Goal: Use online tool/utility: Utilize a website feature to perform a specific function

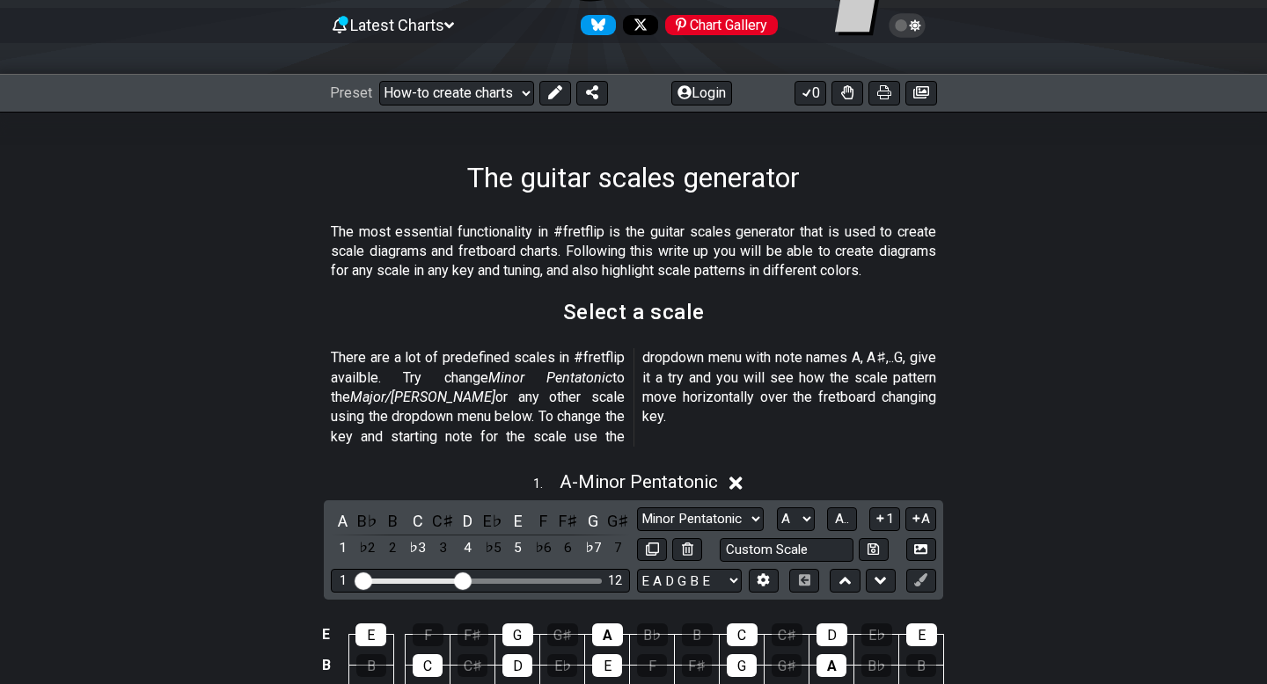
scroll to position [349, 0]
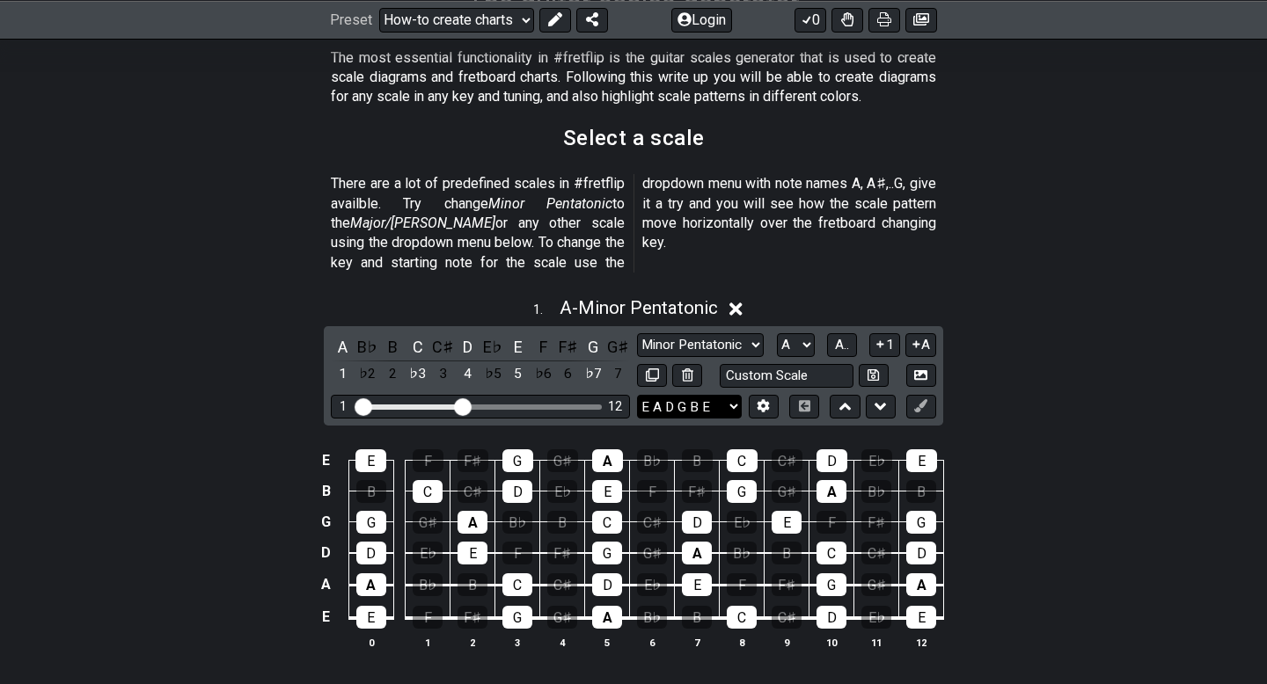
click at [682, 395] on select "E A D G B E E A D G B E E A D G B E B E A D F♯ B A D G C E A D A D G B E E♭ A♭ …" at bounding box center [689, 407] width 105 height 24
click at [762, 399] on icon at bounding box center [763, 405] width 13 height 13
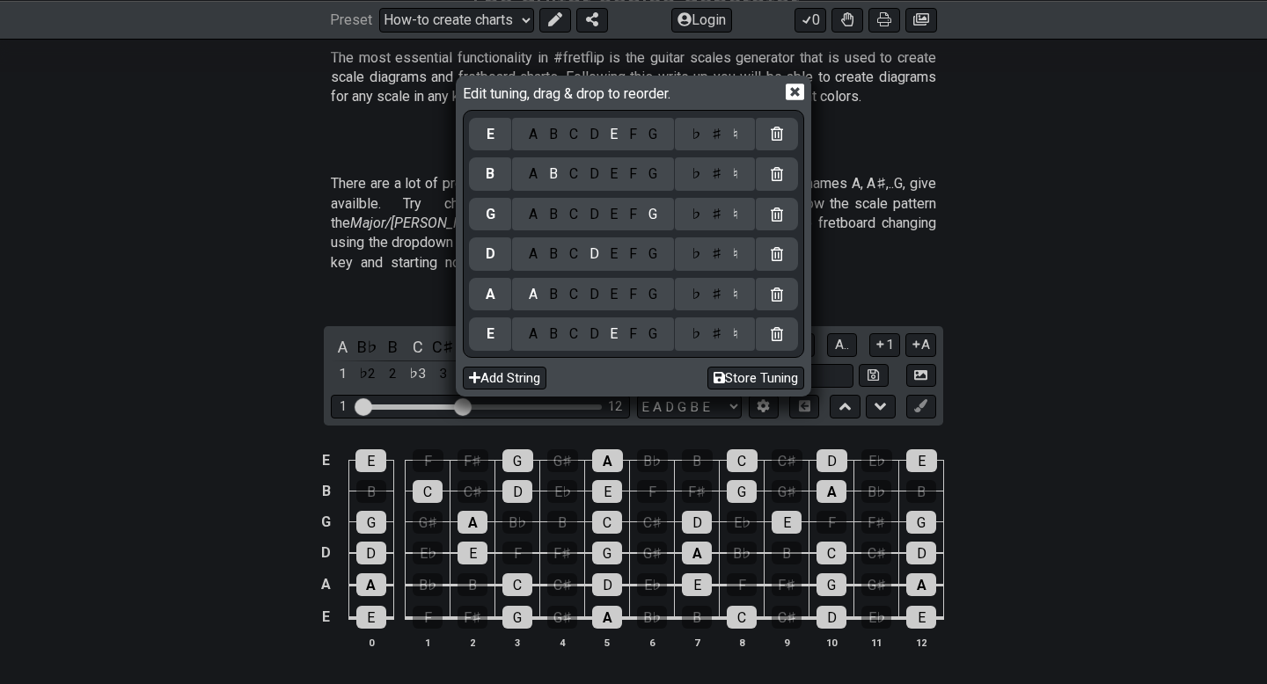
click at [573, 336] on div "C" at bounding box center [573, 334] width 20 height 19
click at [648, 294] on div "G" at bounding box center [652, 294] width 20 height 19
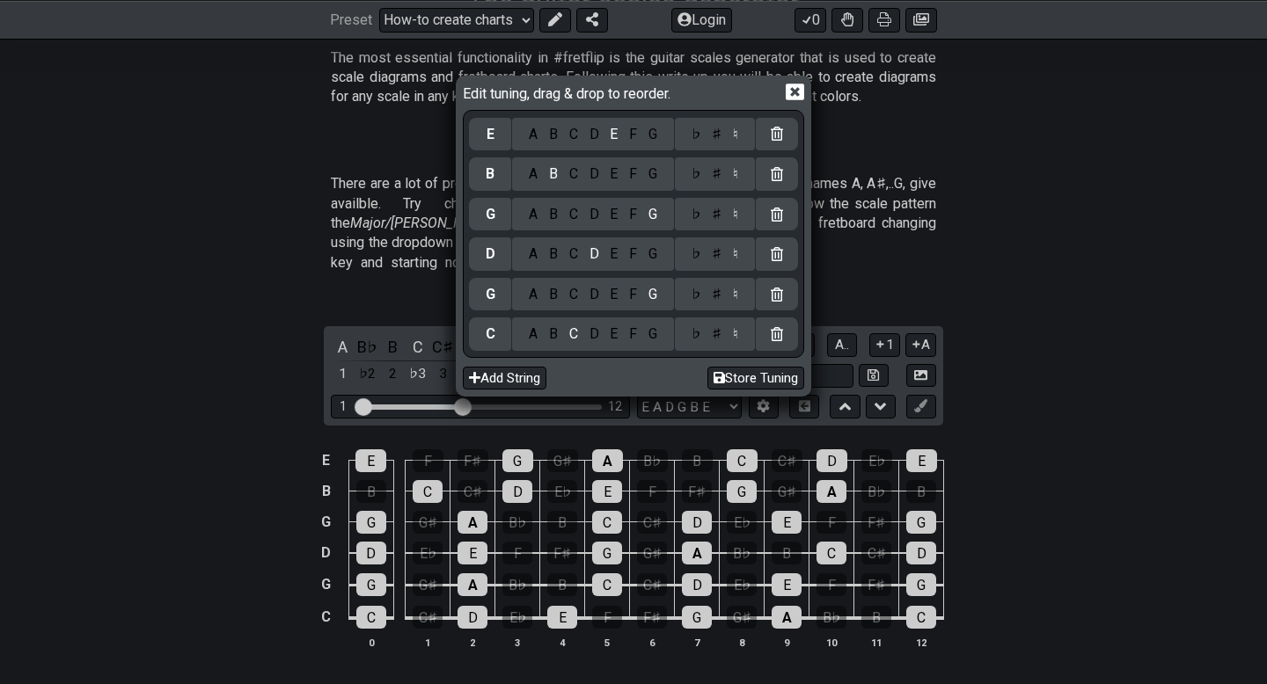
click at [568, 260] on div "C" at bounding box center [573, 254] width 20 height 19
click at [612, 216] on div "E" at bounding box center [613, 214] width 19 height 19
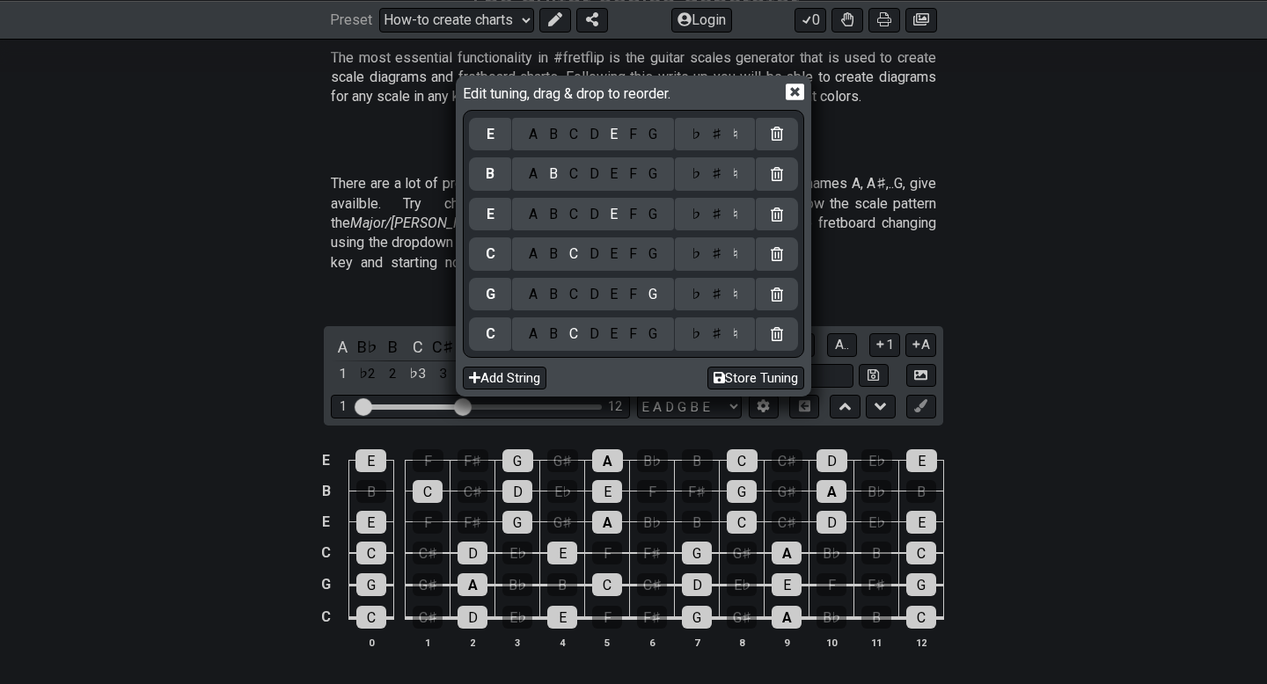
click at [646, 177] on div "G" at bounding box center [652, 174] width 20 height 19
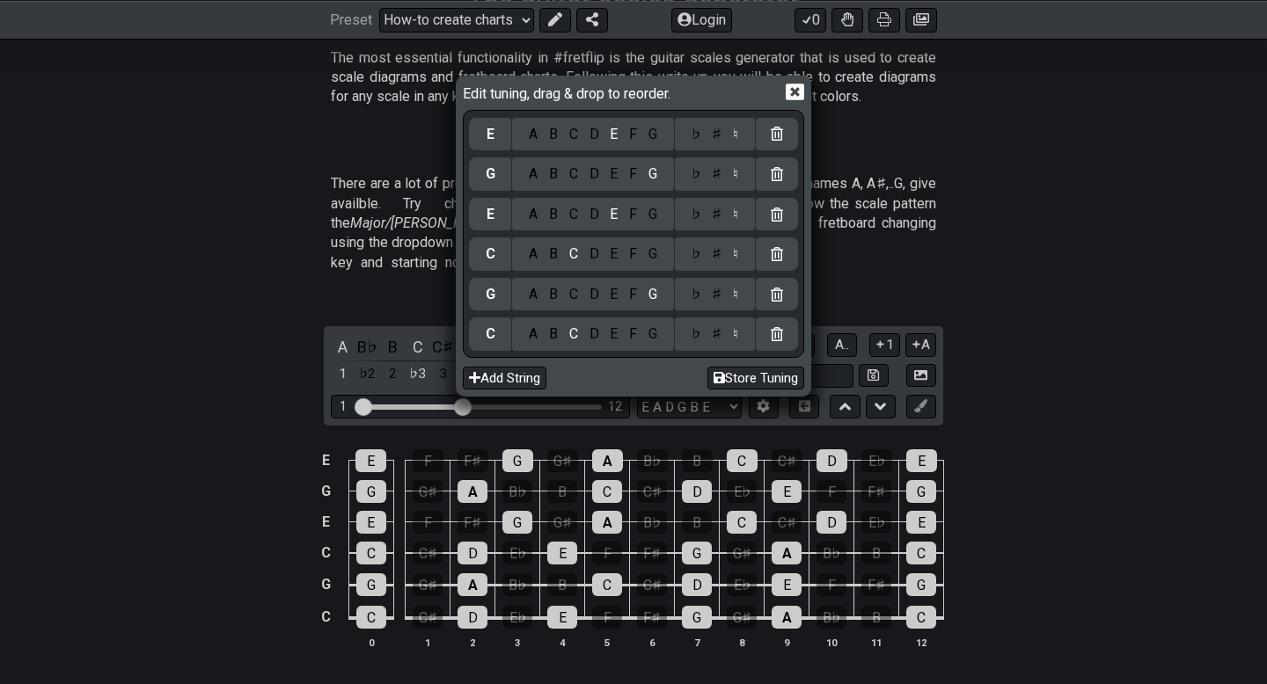
click at [589, 143] on div "A B C D E F G" at bounding box center [593, 134] width 162 height 33
click at [590, 141] on div "D" at bounding box center [593, 134] width 21 height 19
click at [797, 91] on icon at bounding box center [795, 92] width 18 height 18
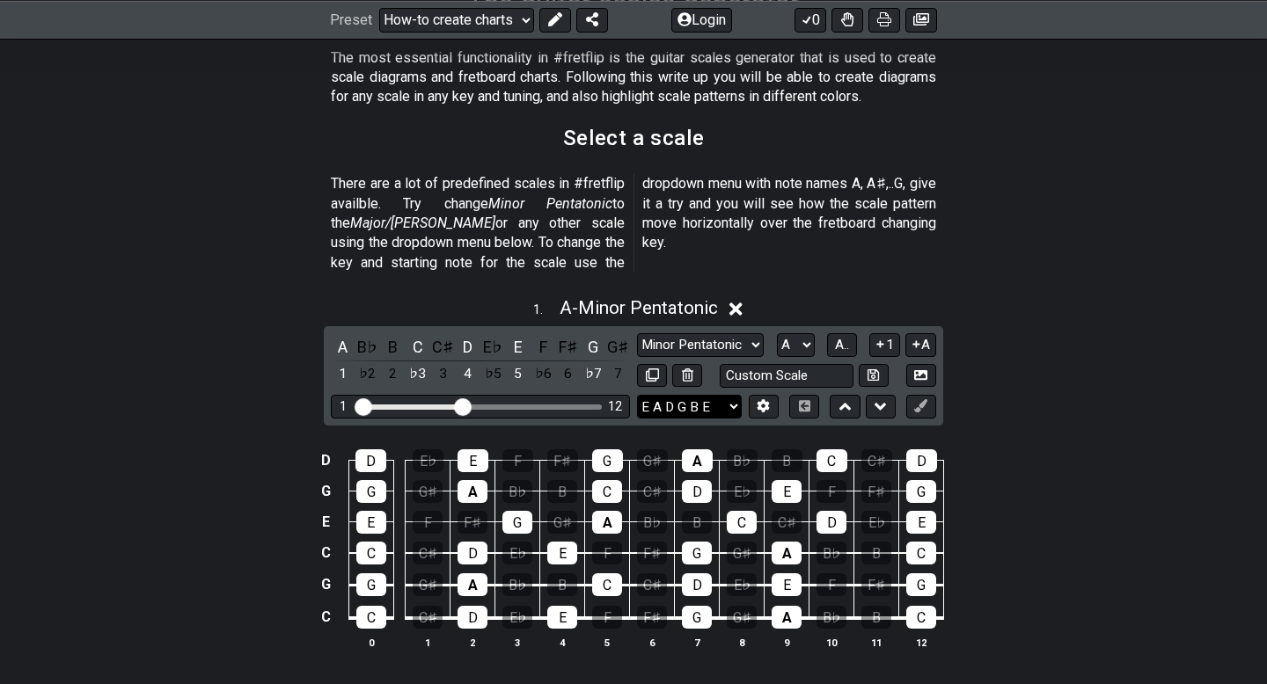
click at [716, 395] on select "E A D G B E E A D G B E E A D G B E B E A D F♯ B A D G C E A D A D G B E E♭ A♭ …" at bounding box center [689, 407] width 105 height 24
click at [761, 399] on icon at bounding box center [763, 405] width 12 height 13
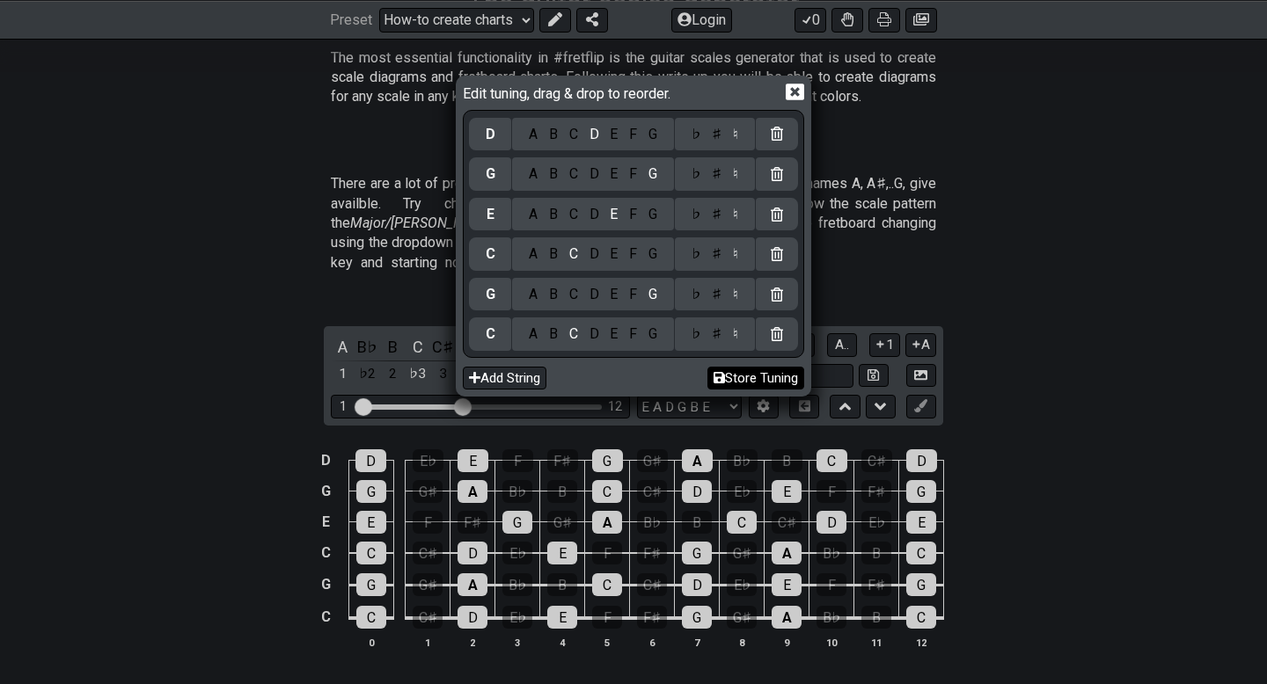
click at [752, 377] on button "Store Tuning" at bounding box center [755, 379] width 97 height 24
click at [777, 381] on button "Store Tuning" at bounding box center [755, 379] width 97 height 24
click at [797, 90] on icon at bounding box center [795, 92] width 18 height 18
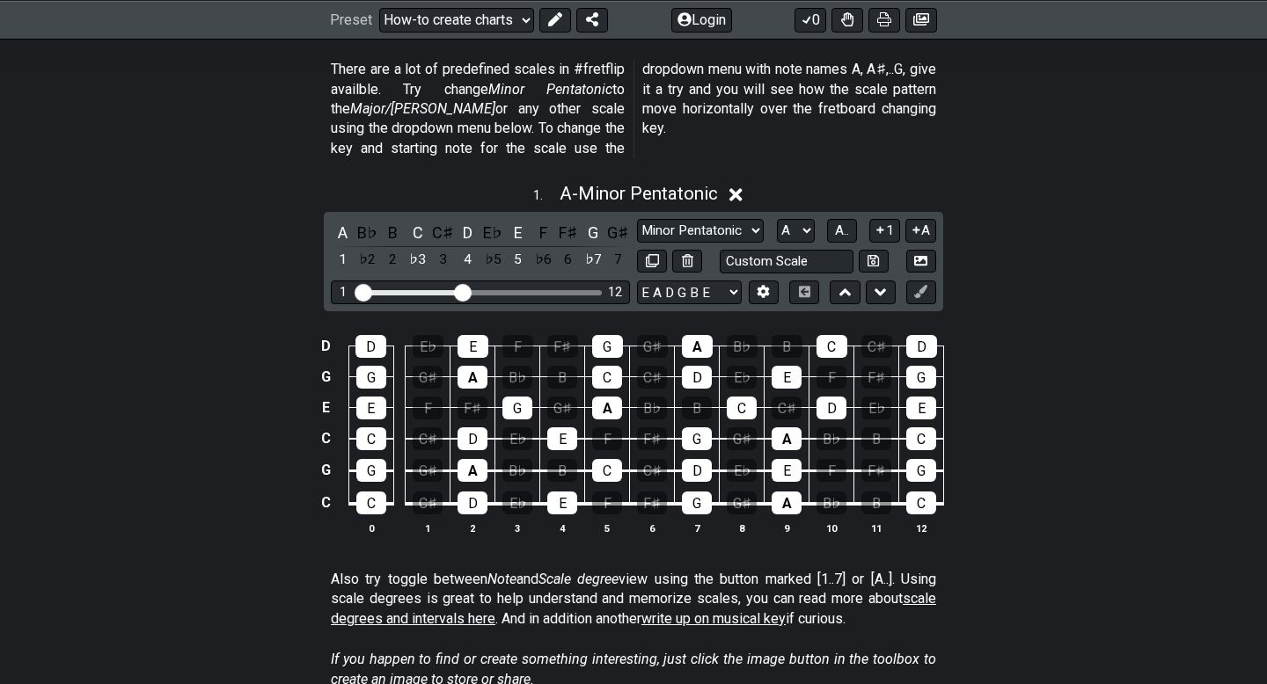
scroll to position [472, 0]
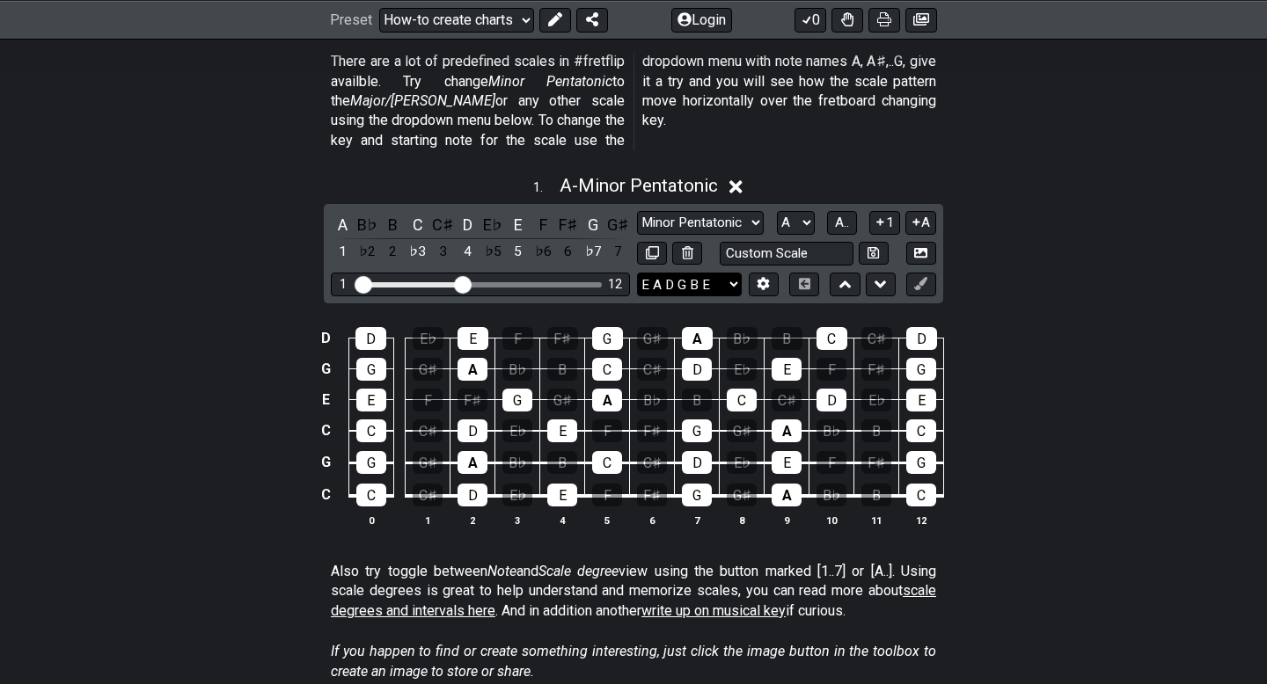
click at [713, 273] on select "E A D G B E C G C E G D E A D G B E B E A D F♯ B A D G C E A D A D G B E E♭ A♭ …" at bounding box center [689, 285] width 105 height 24
select select "C G C E G D"
click at [637, 273] on select "E A D G B E C G C E G D E A D G B E B E A D F♯ B A D G C E A D A D G B E E♭ A♭ …" at bounding box center [689, 285] width 105 height 24
click at [734, 211] on select "Minor Pentatonic New Scale Minor Pentatonic Major Pentatonic Minor Blues Major …" at bounding box center [700, 223] width 127 height 24
select select "Minor"
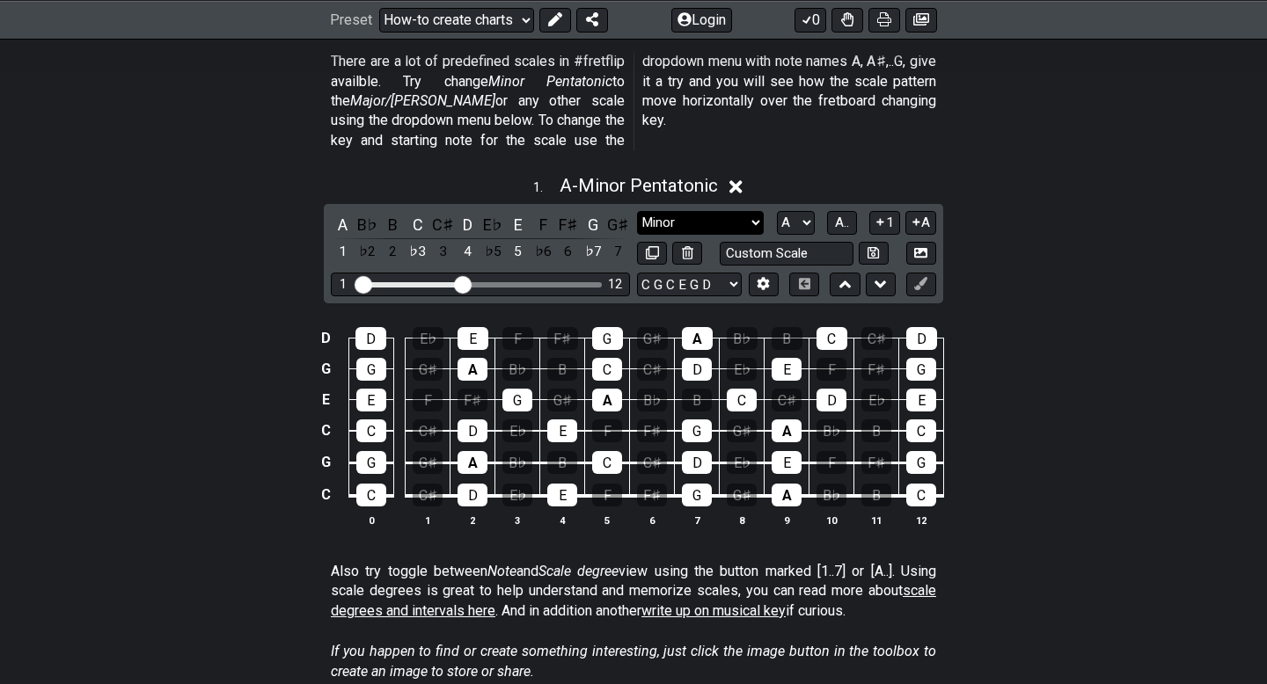
click at [637, 211] on select "Minor Pentatonic New Scale Minor Pentatonic Major Pentatonic Minor Blues Major …" at bounding box center [700, 223] width 127 height 24
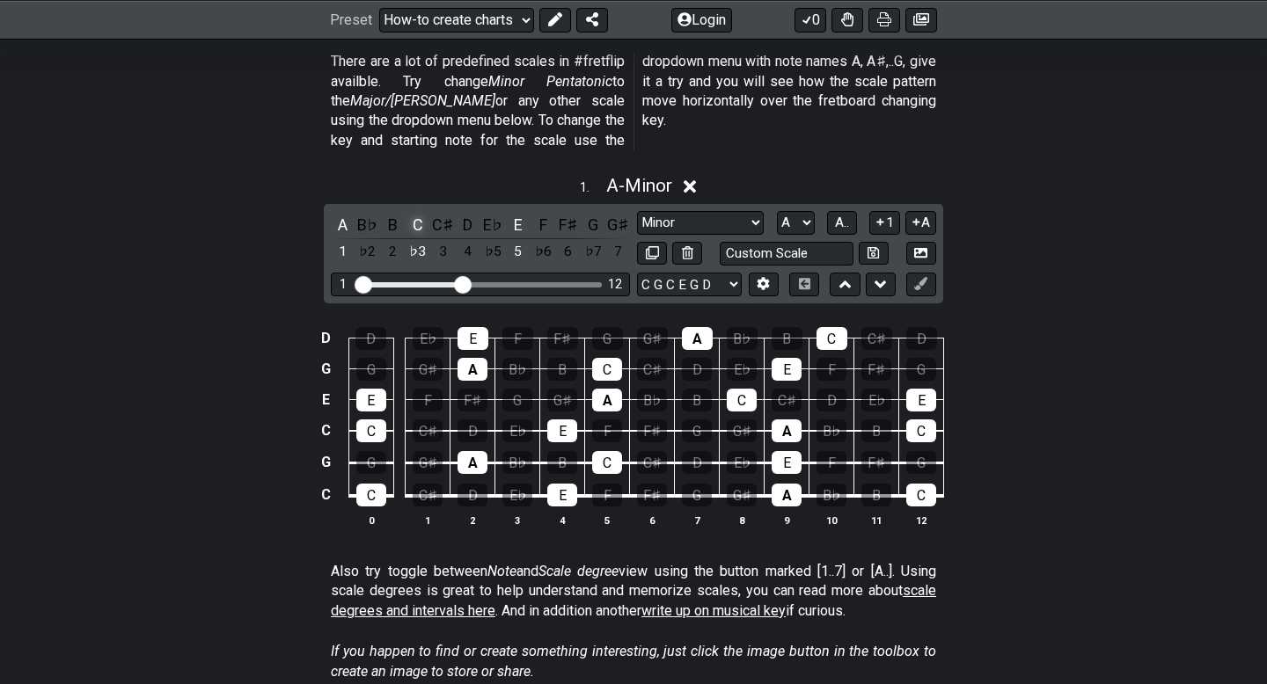
click at [421, 213] on div "C" at bounding box center [417, 225] width 23 height 24
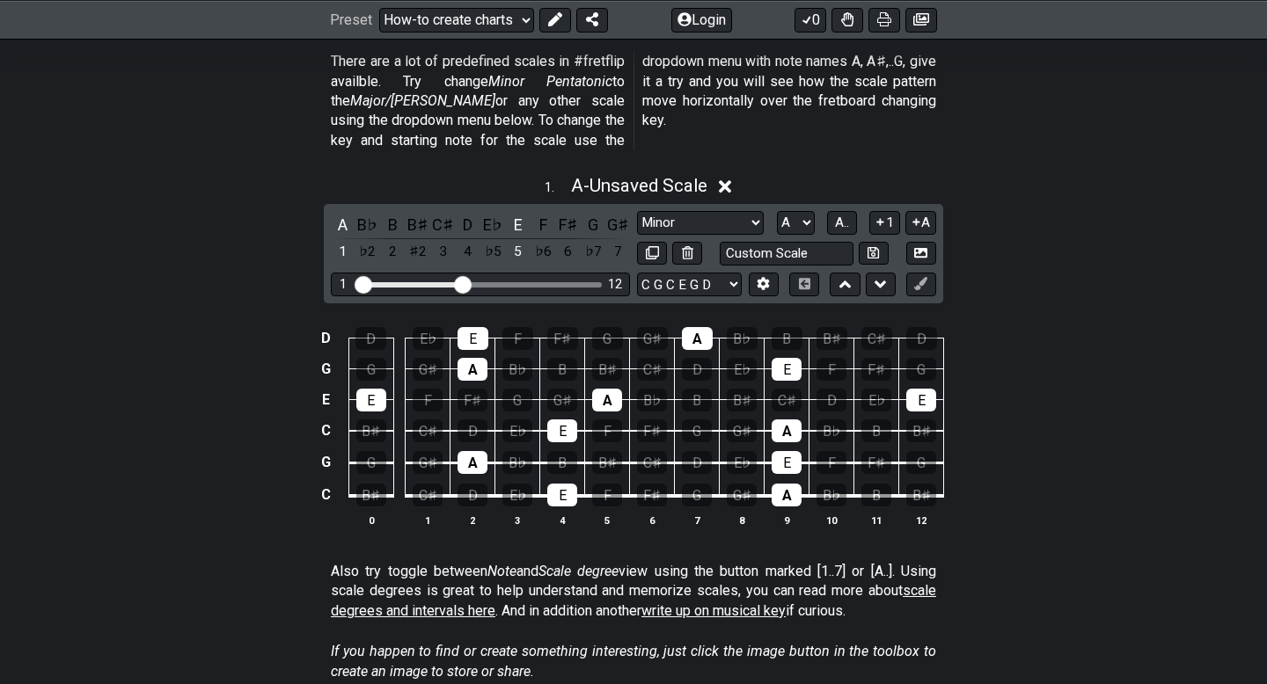
click at [421, 213] on div "B♯" at bounding box center [417, 225] width 23 height 24
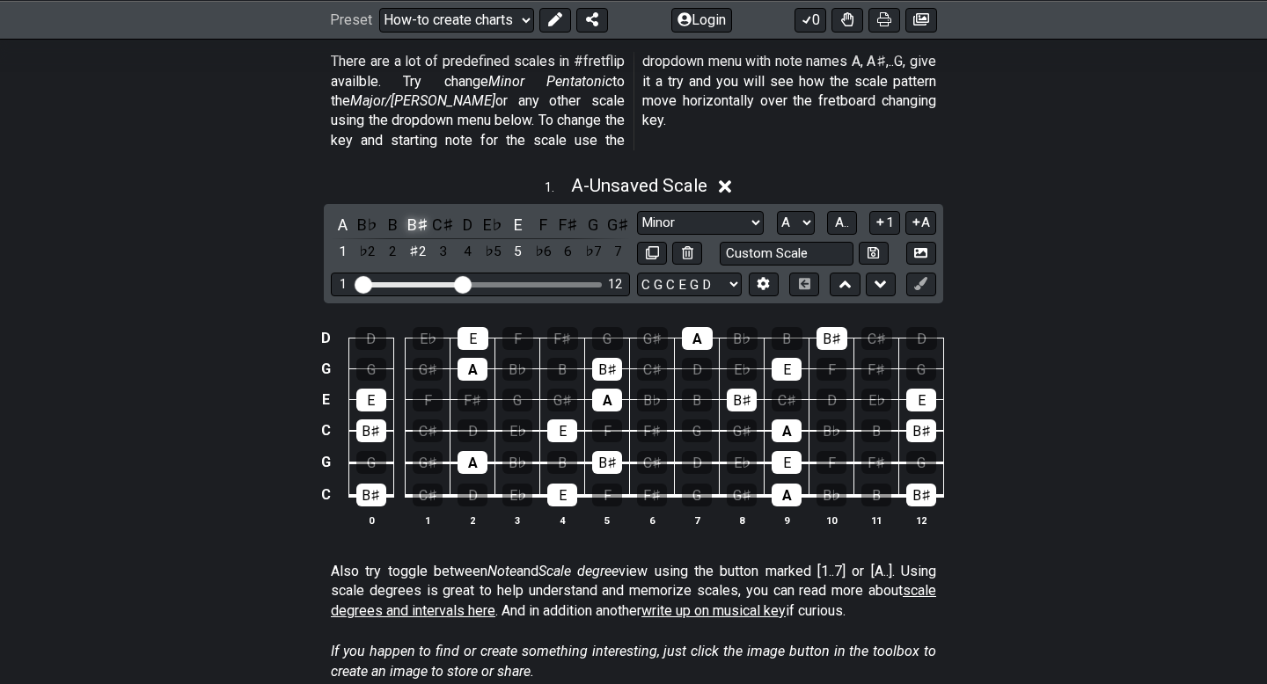
click at [415, 213] on div "B♯" at bounding box center [417, 225] width 23 height 24
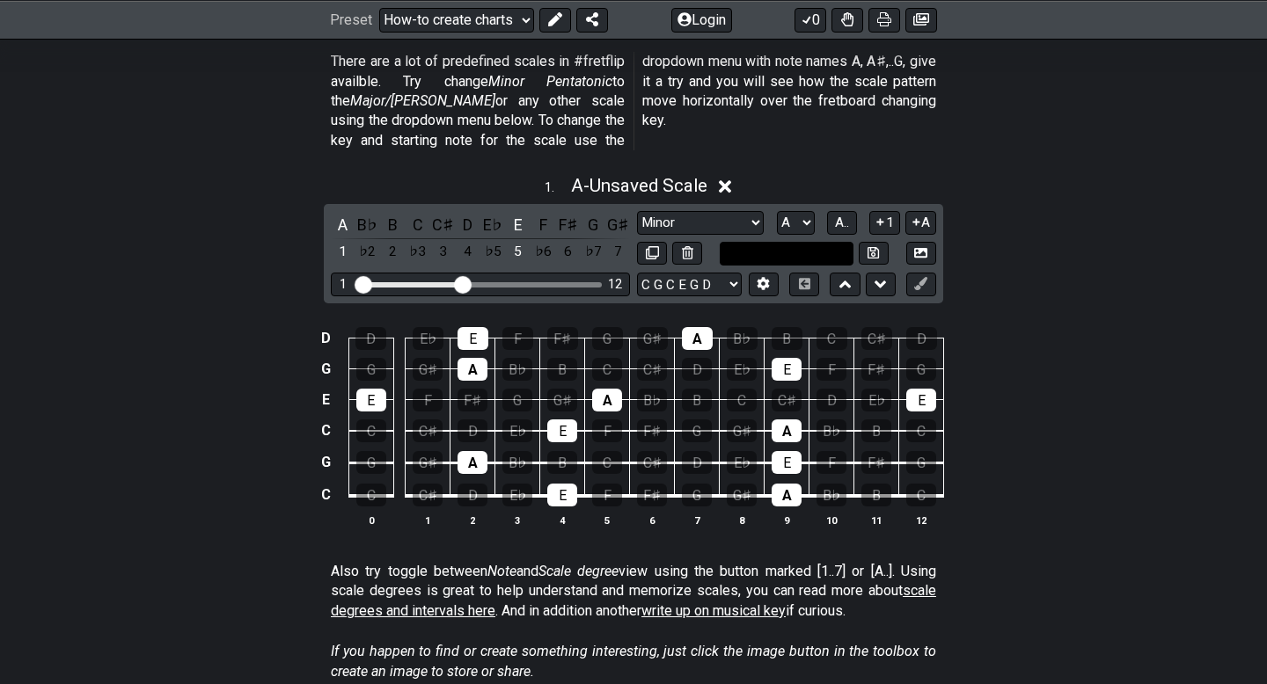
click at [783, 242] on input "text" at bounding box center [787, 254] width 134 height 24
type input "Custom Scale"
click at [1029, 304] on div "D D E♭ E F F♯ G G♯ A B♭ B C C♯ D G G G♯ A B♭ B C C♯ D E♭ E F F♯ G E E F F♯ G G♯…" at bounding box center [633, 427] width 1267 height 247
click at [735, 211] on select "Minor Pentatonic New Scale Minor Pentatonic Major Pentatonic Minor Blues Major …" at bounding box center [700, 223] width 127 height 24
click at [637, 211] on select "Minor Pentatonic New Scale Minor Pentatonic Major Pentatonic Minor Blues Major …" at bounding box center [700, 223] width 127 height 24
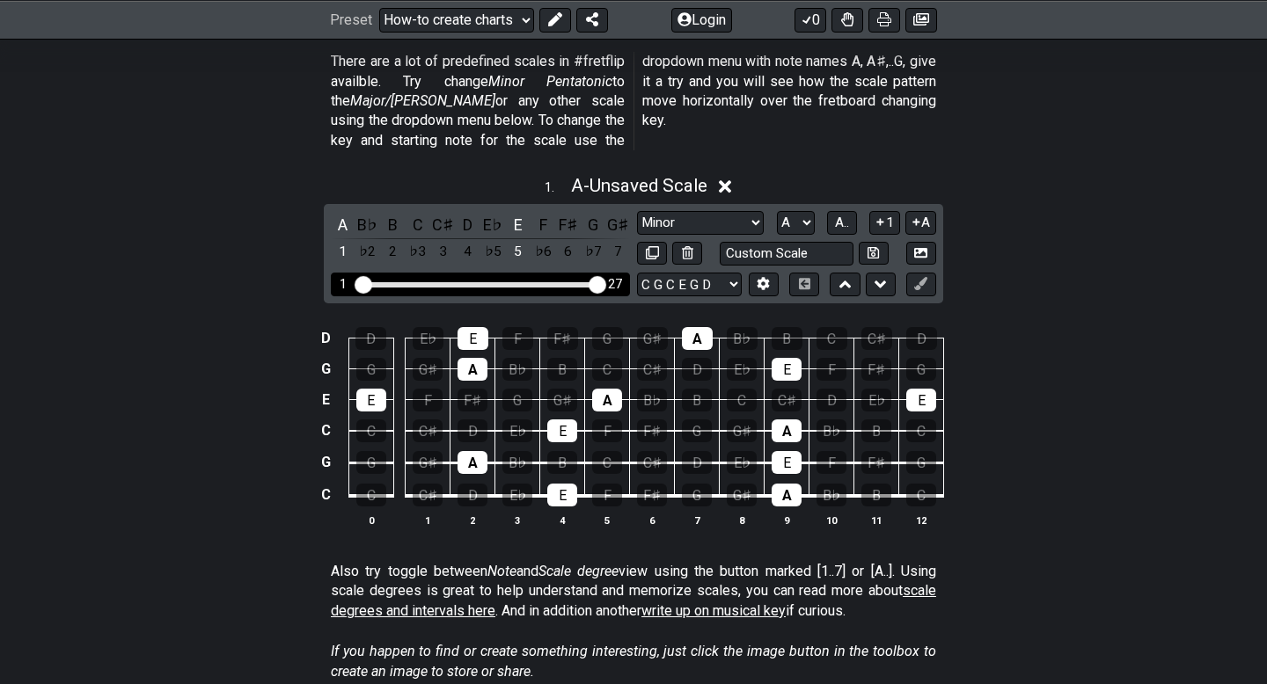
drag, startPoint x: 464, startPoint y: 263, endPoint x: 632, endPoint y: 267, distance: 168.1
click at [632, 267] on div "A B♭ B C C♯ D E♭ E F F♯ G G♯ 1 ♭2 2 ♭3 3 4 ♭5 5 ♭6 6 ♭7 7 Minor Pentatonic New …" at bounding box center [633, 253] width 619 height 99
drag, startPoint x: 598, startPoint y: 262, endPoint x: 555, endPoint y: 262, distance: 43.1
click at [555, 283] on input "Visible fret range" at bounding box center [480, 283] width 250 height 0
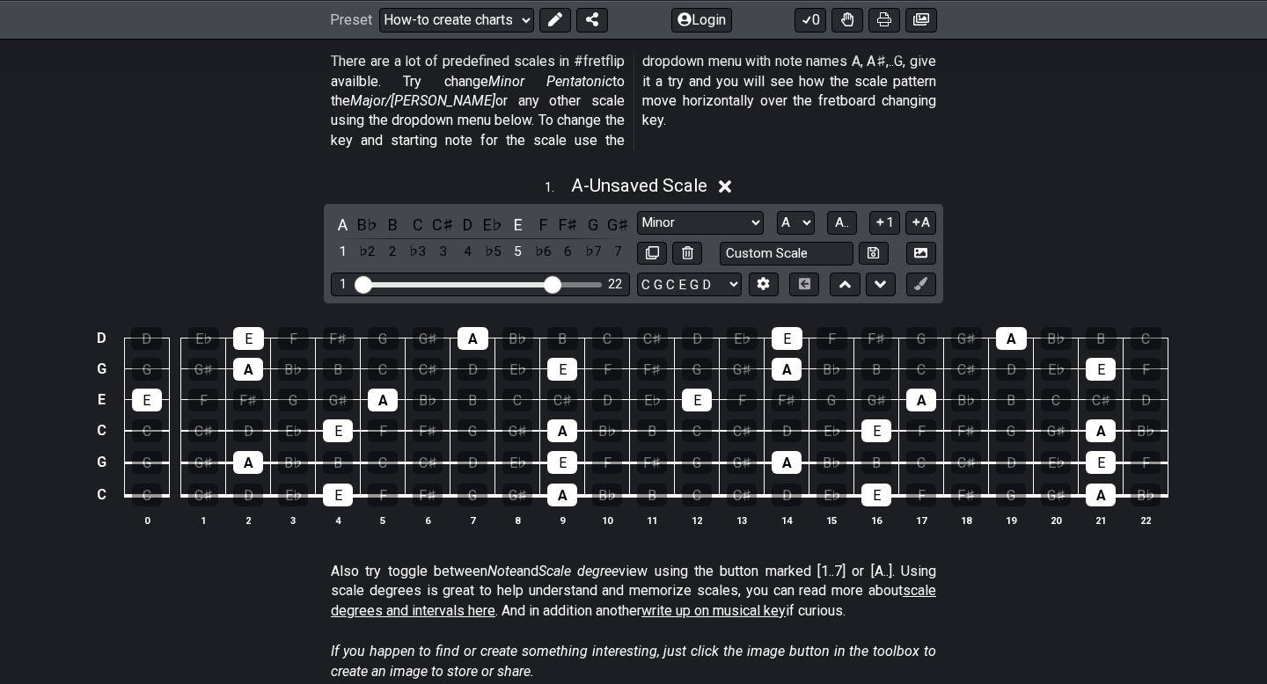
click at [1051, 221] on div "1 . A - Unsaved Scale A B♭ B C C♯ D E♭ E F F♯ G G♯ 1 ♭2 2 ♭3 3 4 ♭5 5 ♭6 6 ♭7 7…" at bounding box center [633, 358] width 1267 height 387
click at [340, 213] on div "A" at bounding box center [342, 225] width 23 height 24
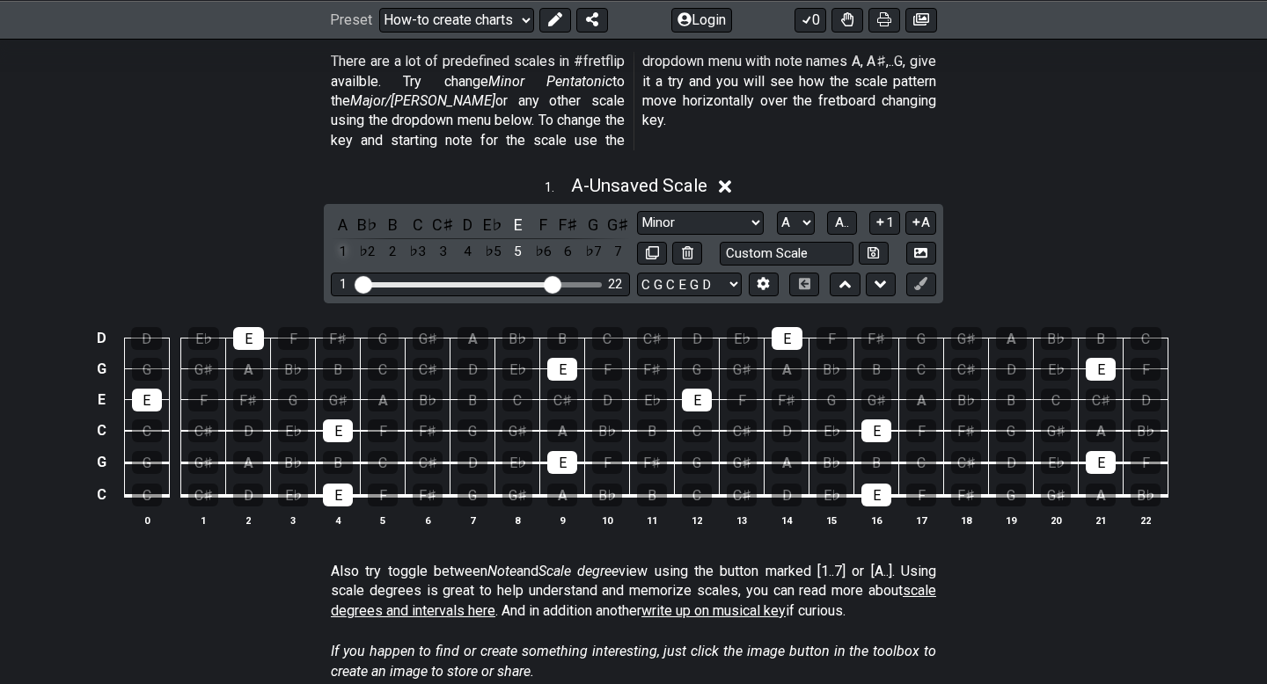
click at [339, 240] on div "1" at bounding box center [342, 252] width 23 height 24
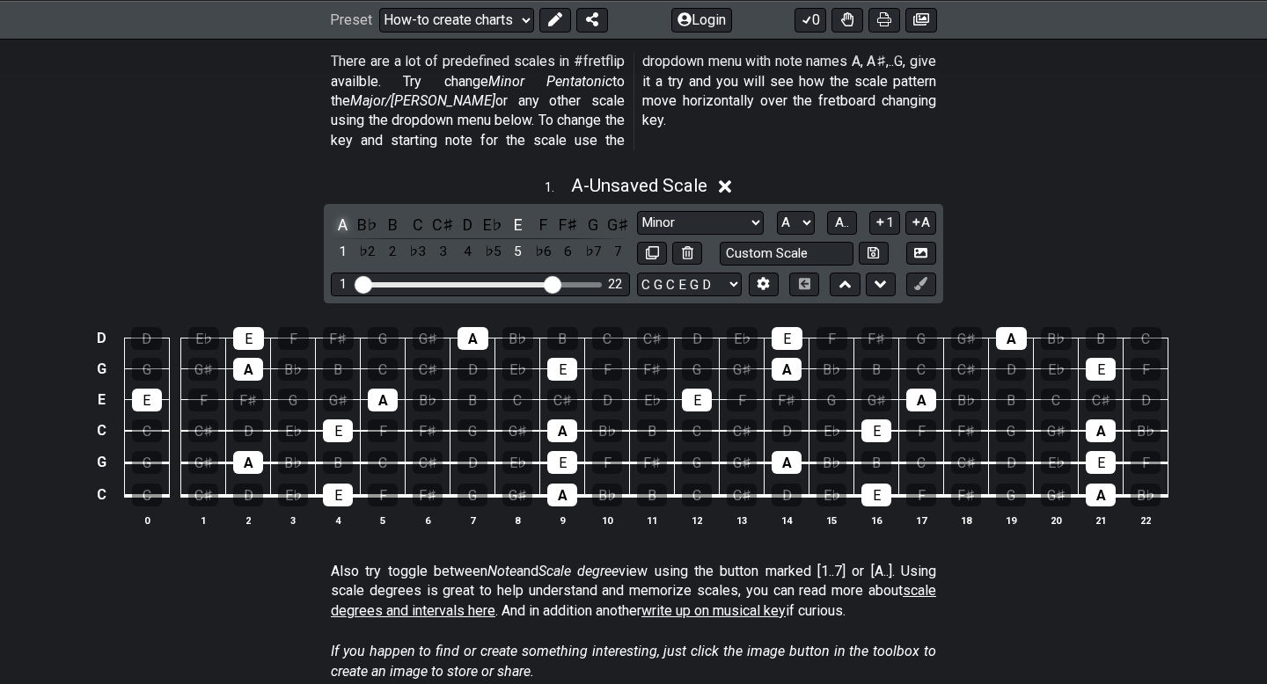
click at [339, 213] on div "A" at bounding box center [342, 225] width 23 height 24
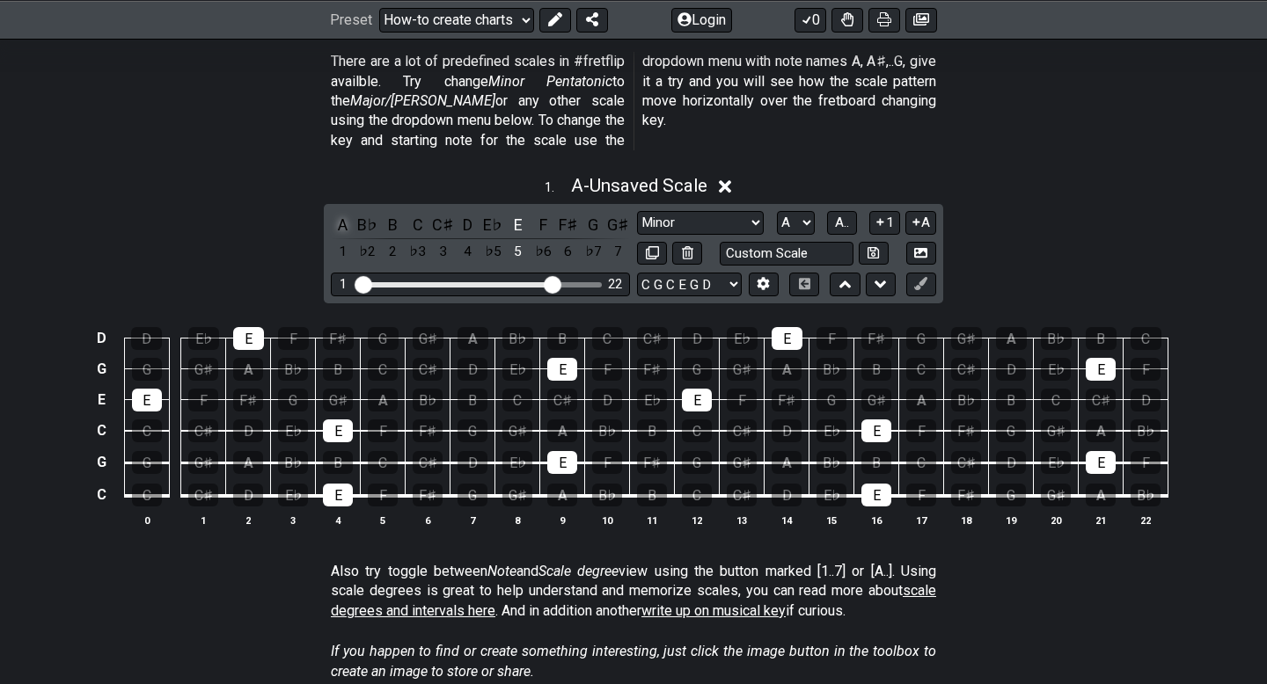
click at [344, 213] on div "A" at bounding box center [342, 225] width 23 height 24
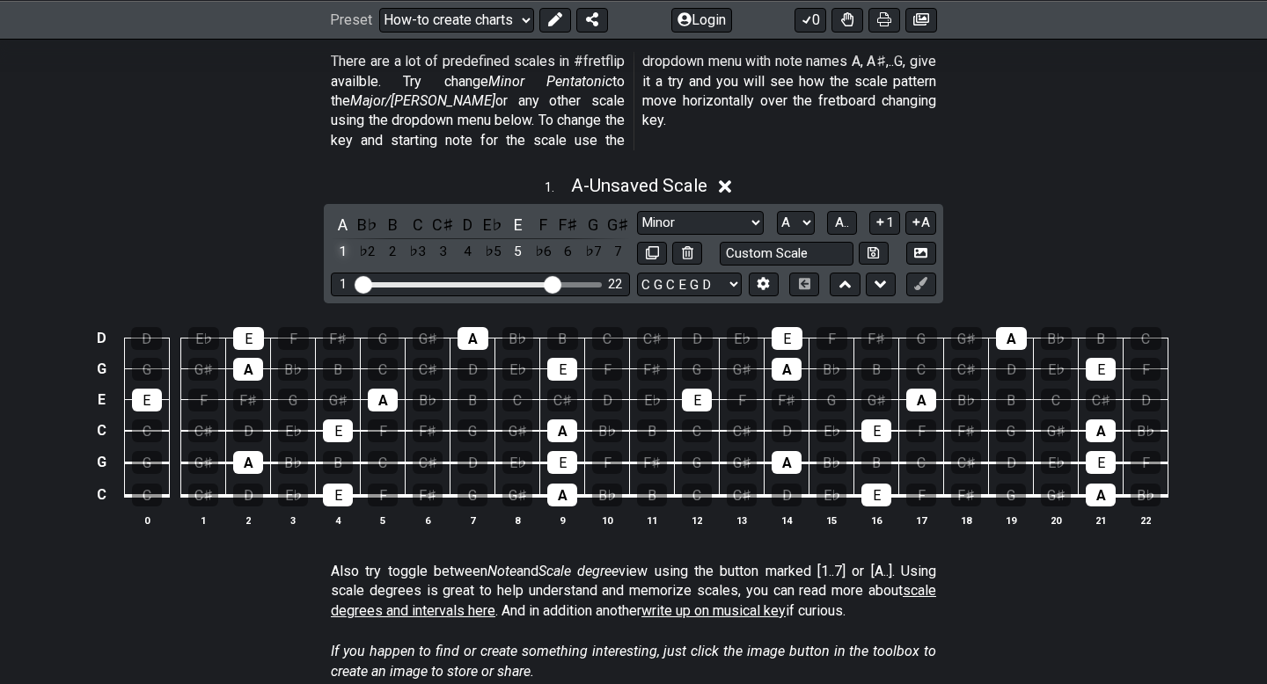
click at [345, 240] on div "1" at bounding box center [342, 252] width 23 height 24
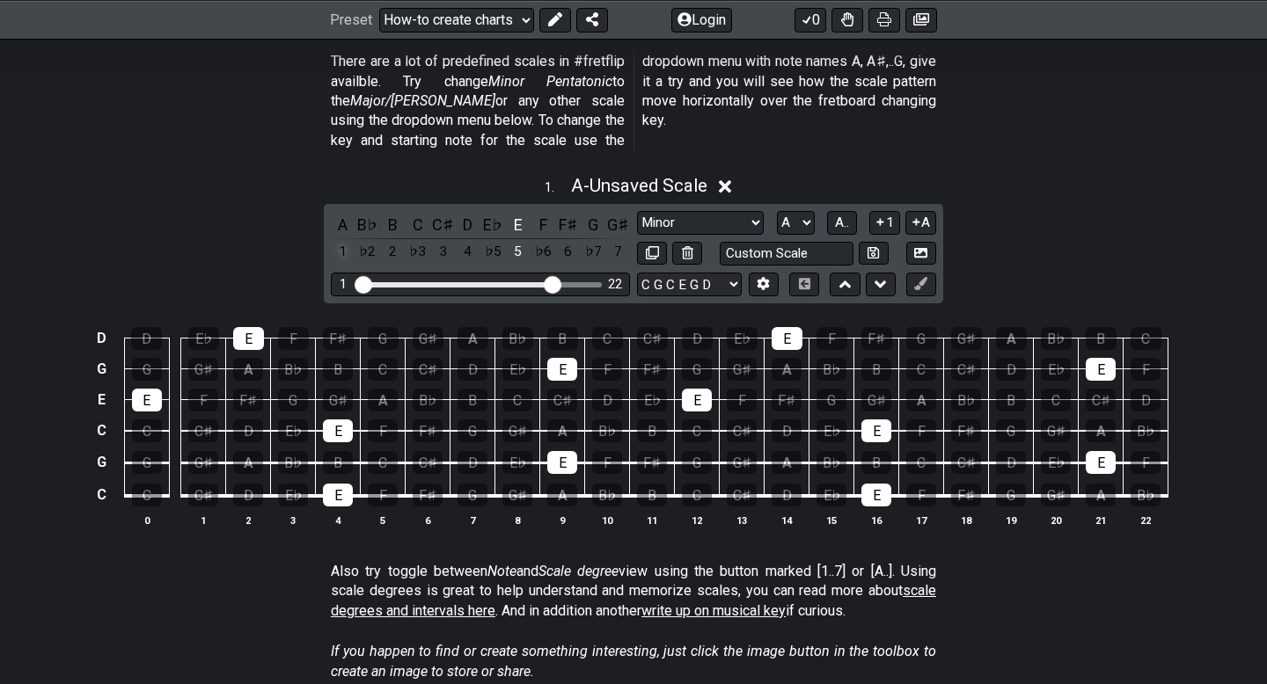
click at [345, 240] on div "1" at bounding box center [342, 252] width 23 height 24
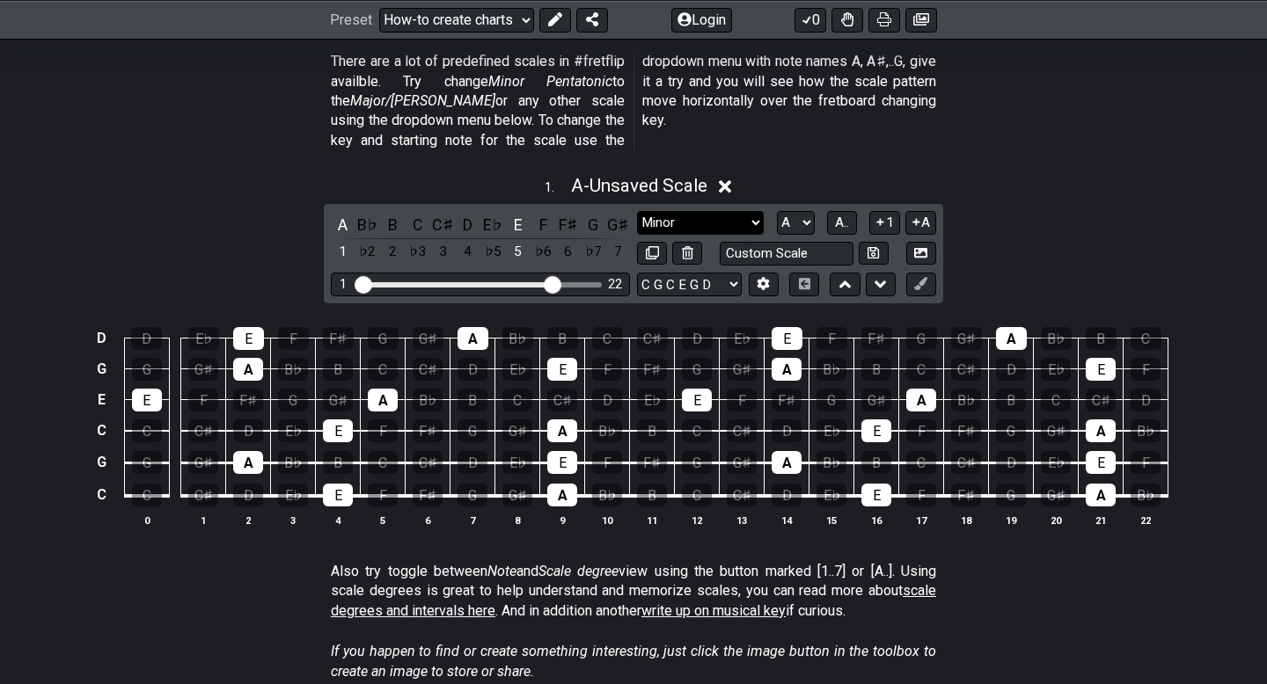
click at [707, 211] on select "Minor Pentatonic New Scale Minor Pentatonic Major Pentatonic Minor Blues Major …" at bounding box center [700, 223] width 127 height 24
select select "Minor 7th"
click at [637, 211] on select "Minor Pentatonic New Scale Minor Pentatonic Major Pentatonic Minor Blues Major …" at bounding box center [700, 223] width 127 height 24
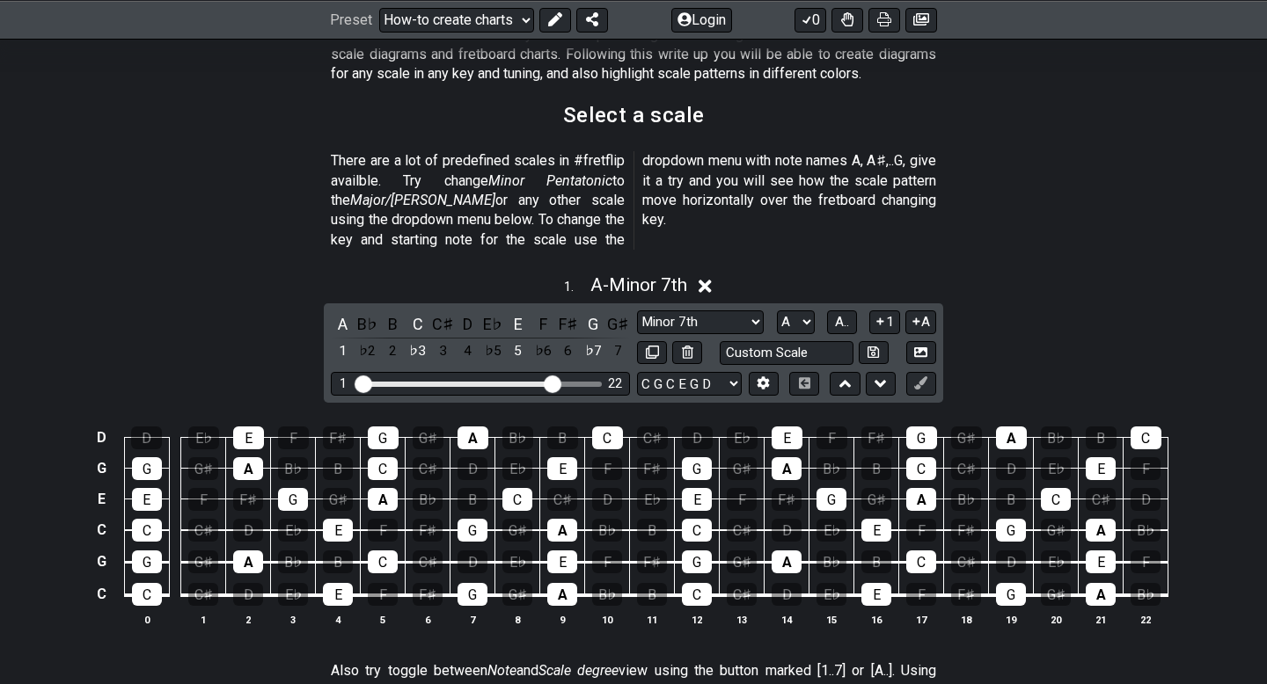
scroll to position [399, 0]
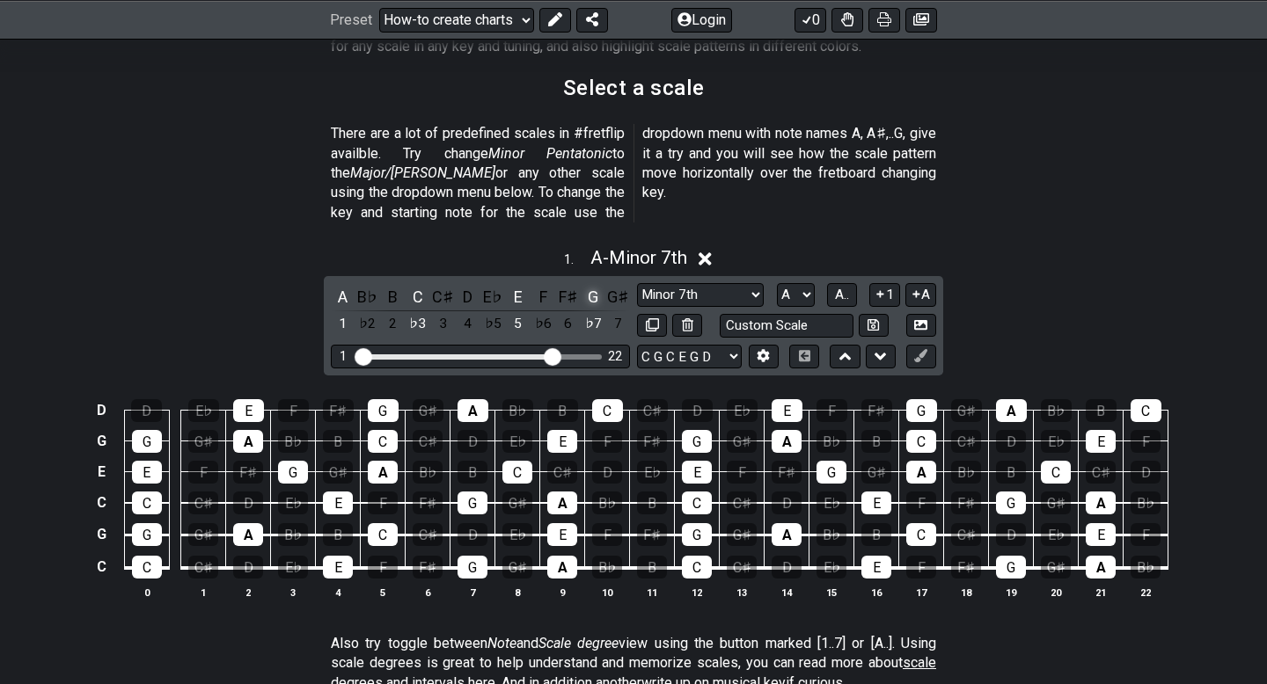
click at [591, 285] on div "G" at bounding box center [593, 297] width 23 height 24
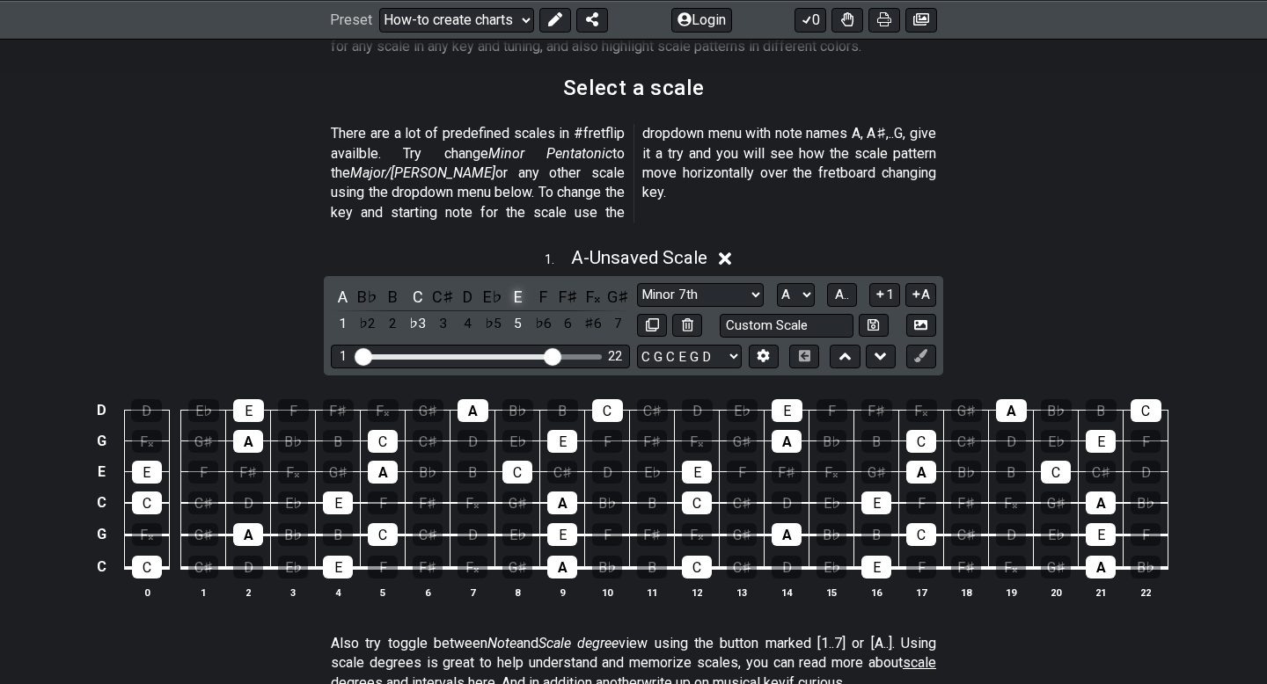
click at [516, 285] on div "E" at bounding box center [518, 297] width 23 height 24
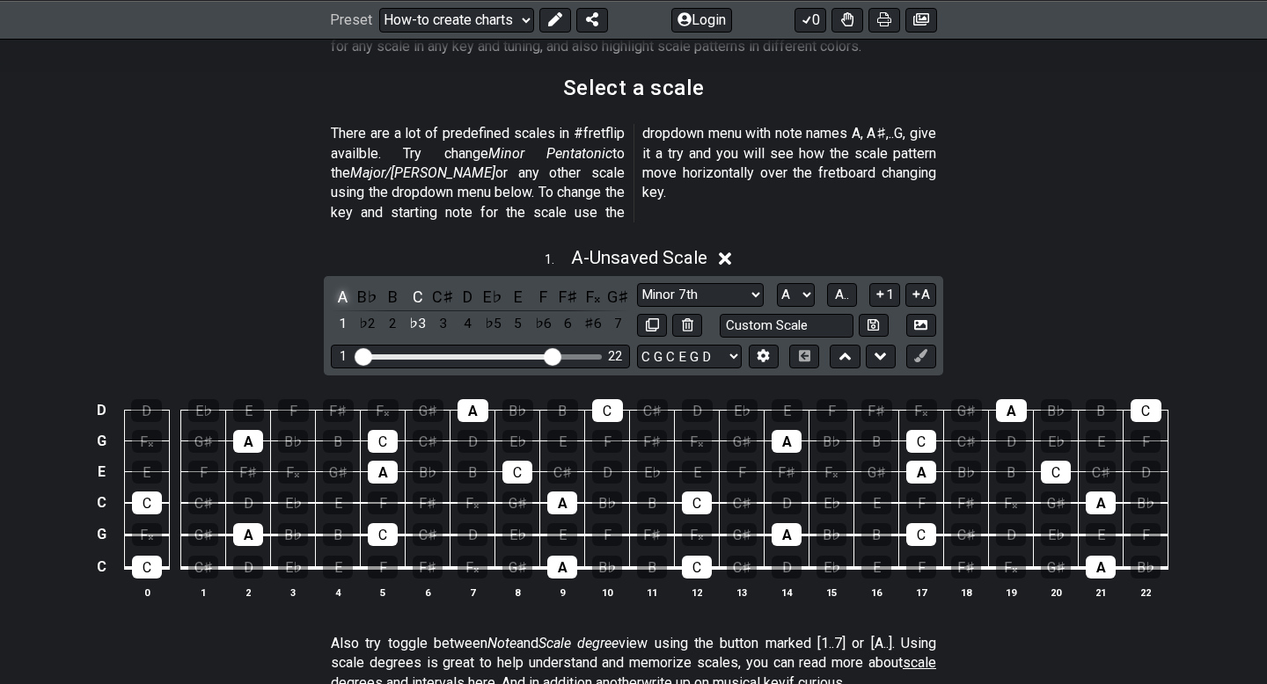
click at [345, 285] on div "A" at bounding box center [342, 297] width 23 height 24
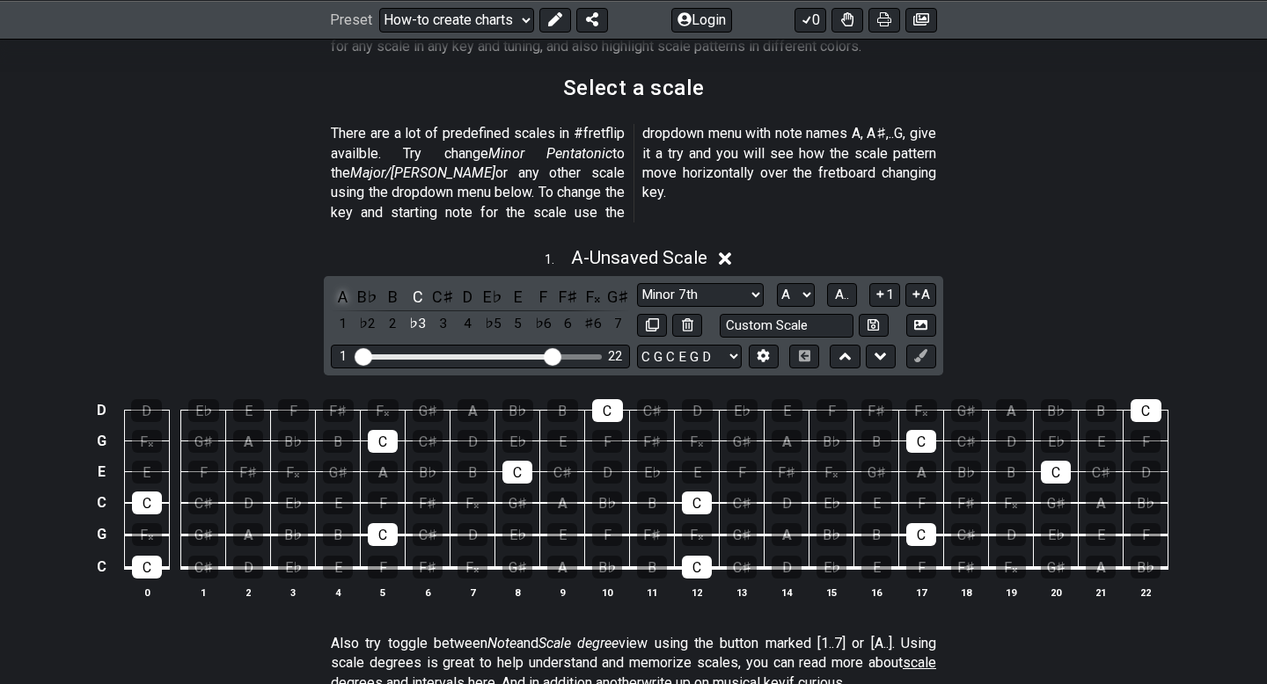
click at [339, 285] on div "A" at bounding box center [342, 297] width 23 height 24
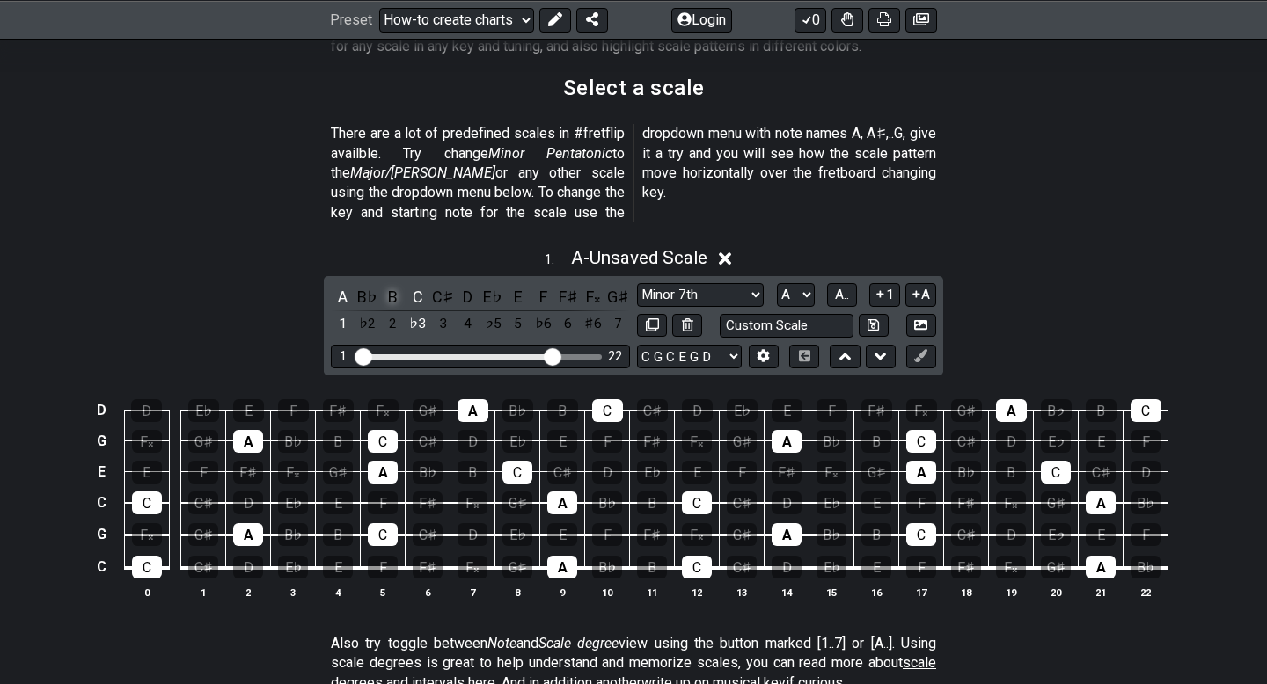
click at [393, 285] on div "B" at bounding box center [392, 297] width 23 height 24
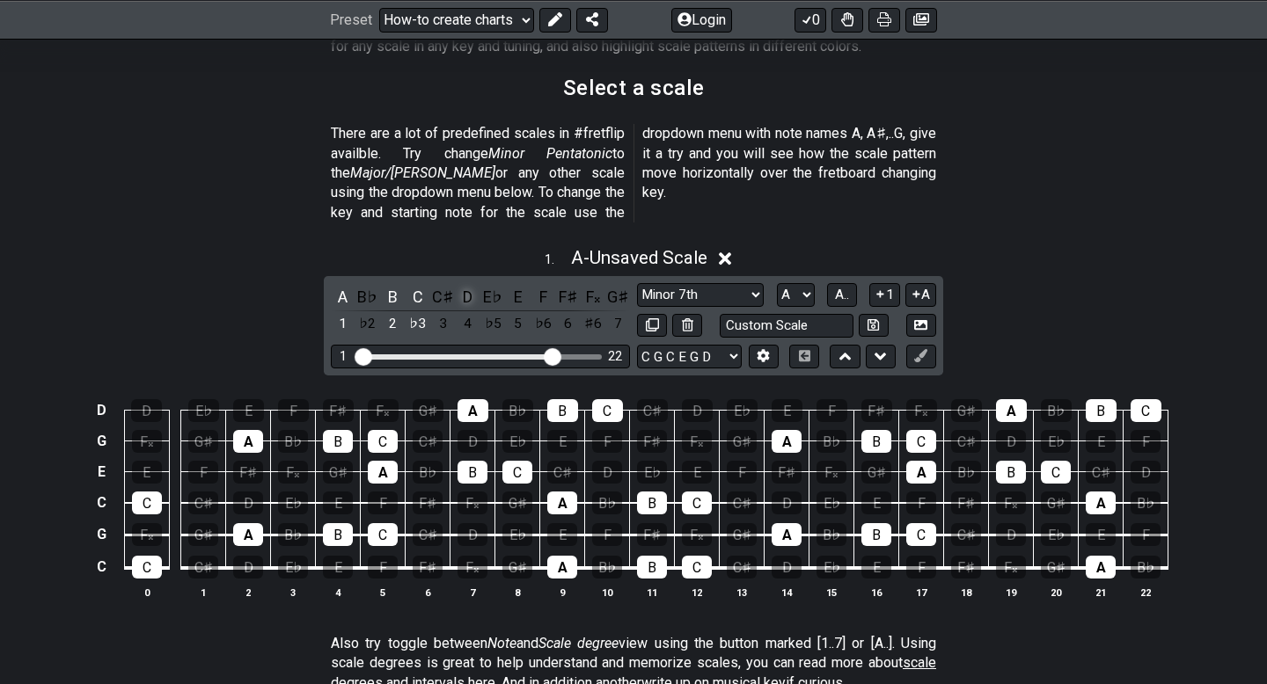
click at [471, 285] on div "D" at bounding box center [468, 297] width 23 height 24
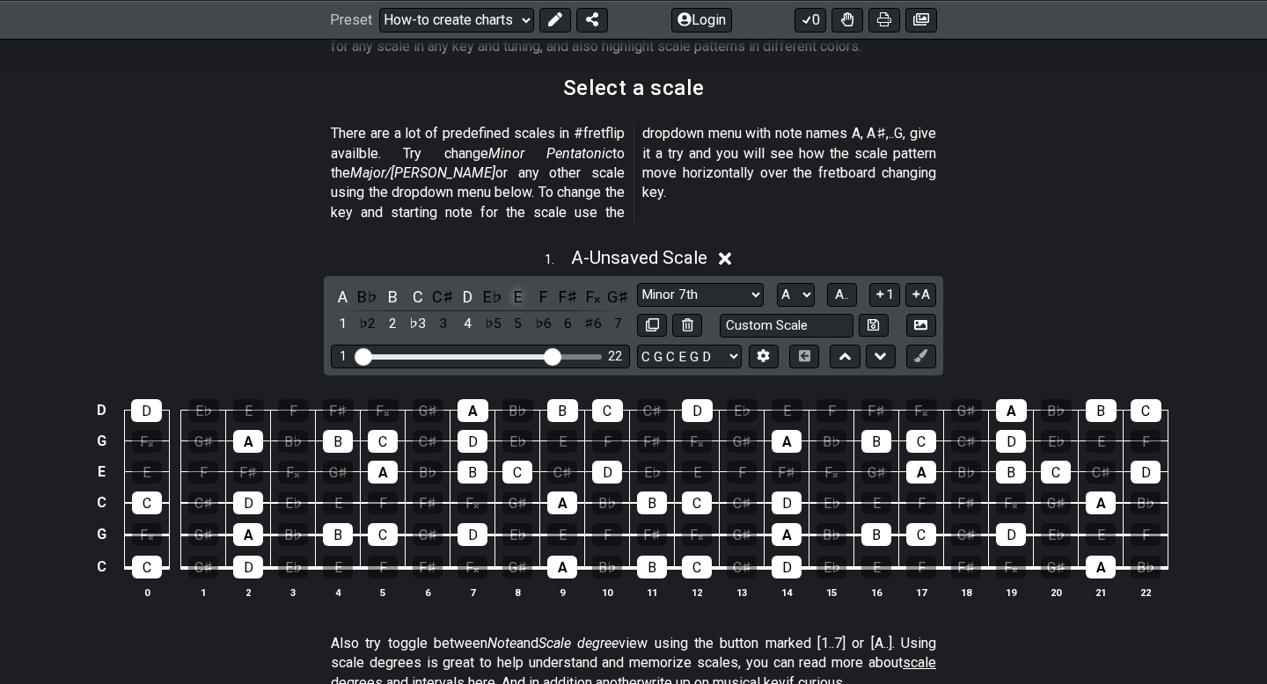
click at [523, 285] on div "E" at bounding box center [518, 297] width 23 height 24
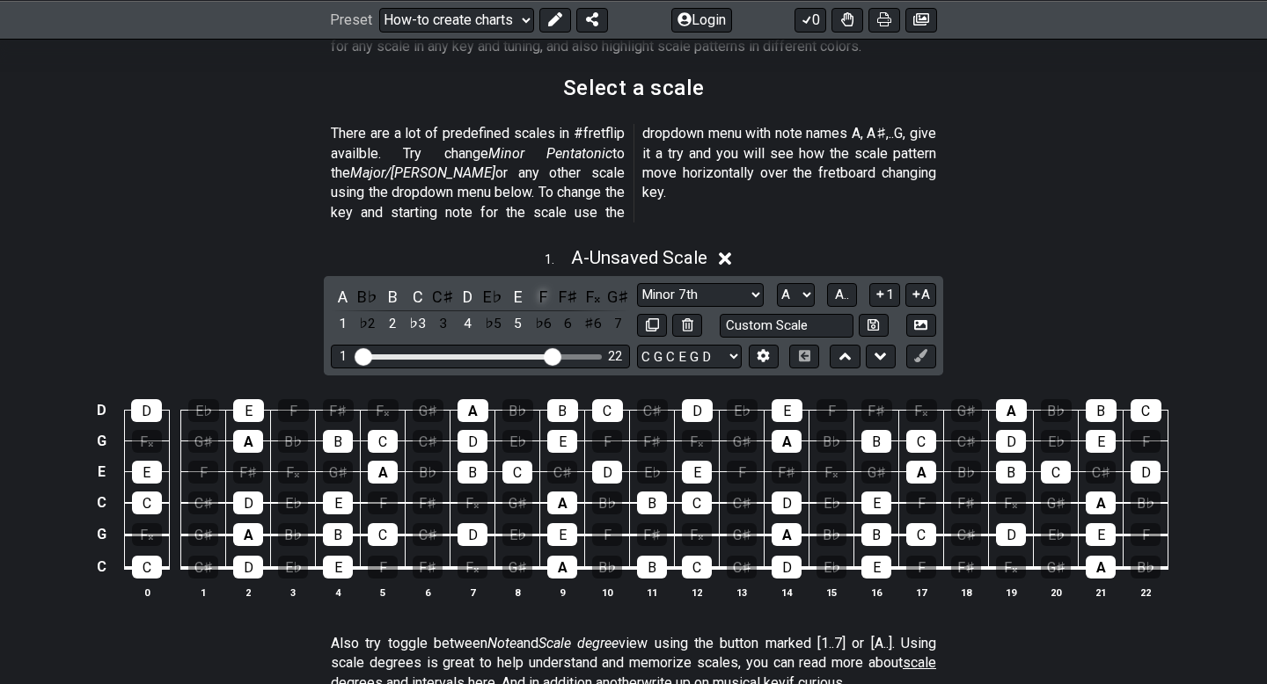
click at [552, 285] on div "F" at bounding box center [542, 297] width 23 height 24
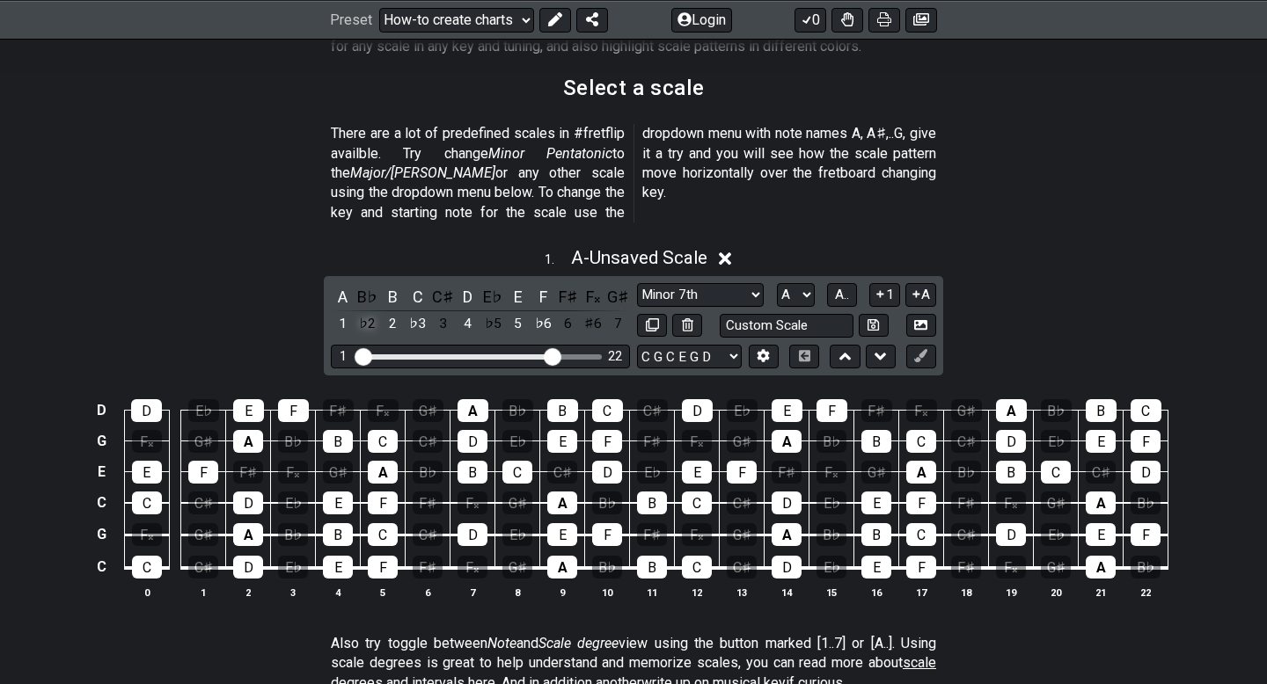
click at [363, 312] on div "♭2" at bounding box center [367, 324] width 23 height 24
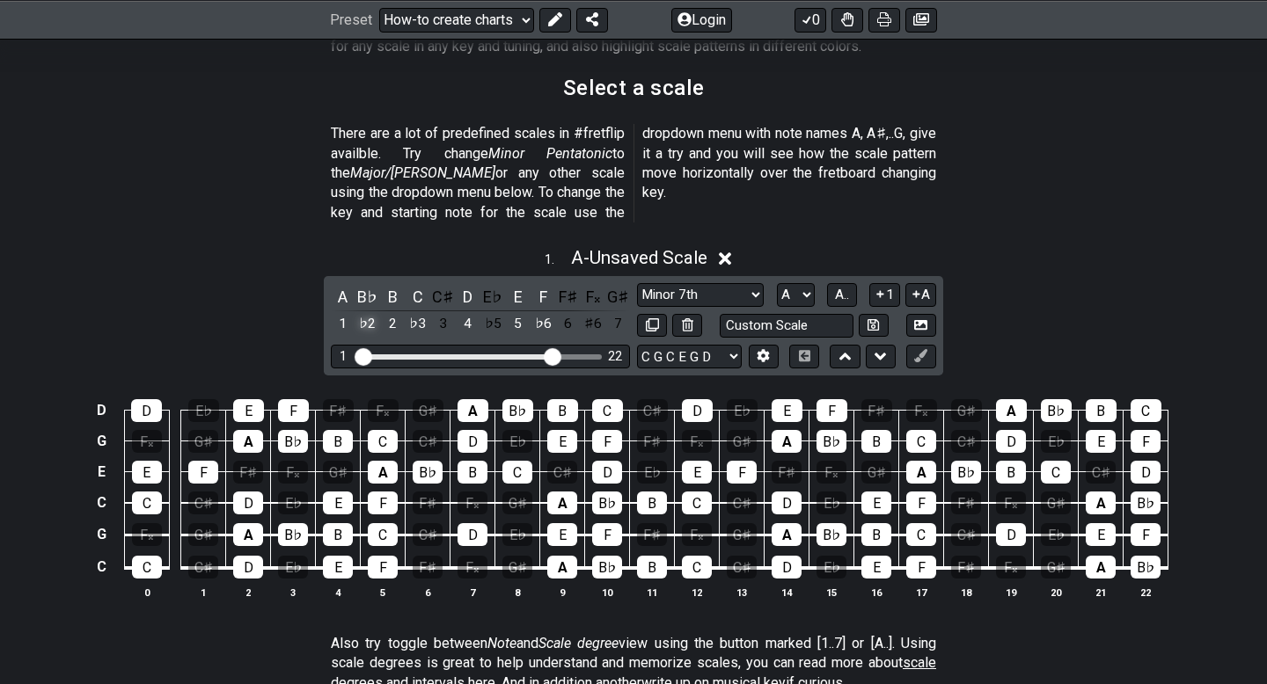
click at [363, 312] on div "♭2" at bounding box center [367, 324] width 23 height 24
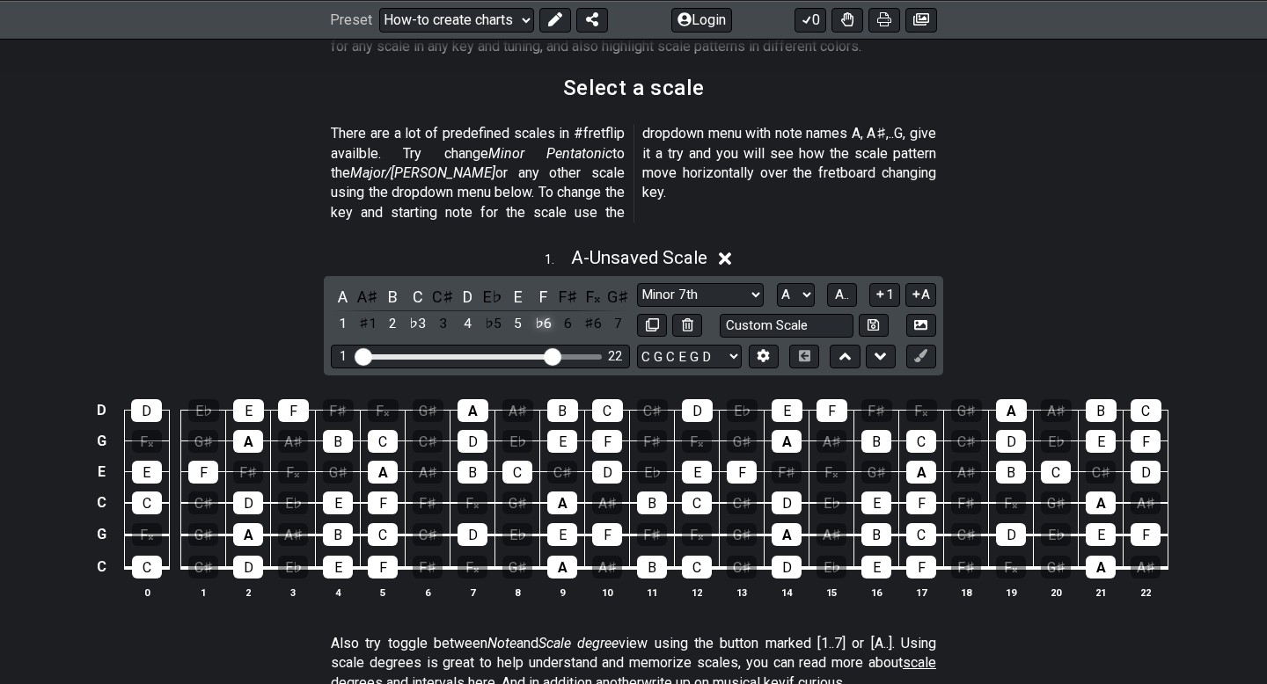
click at [543, 312] on div "♭6" at bounding box center [542, 324] width 23 height 24
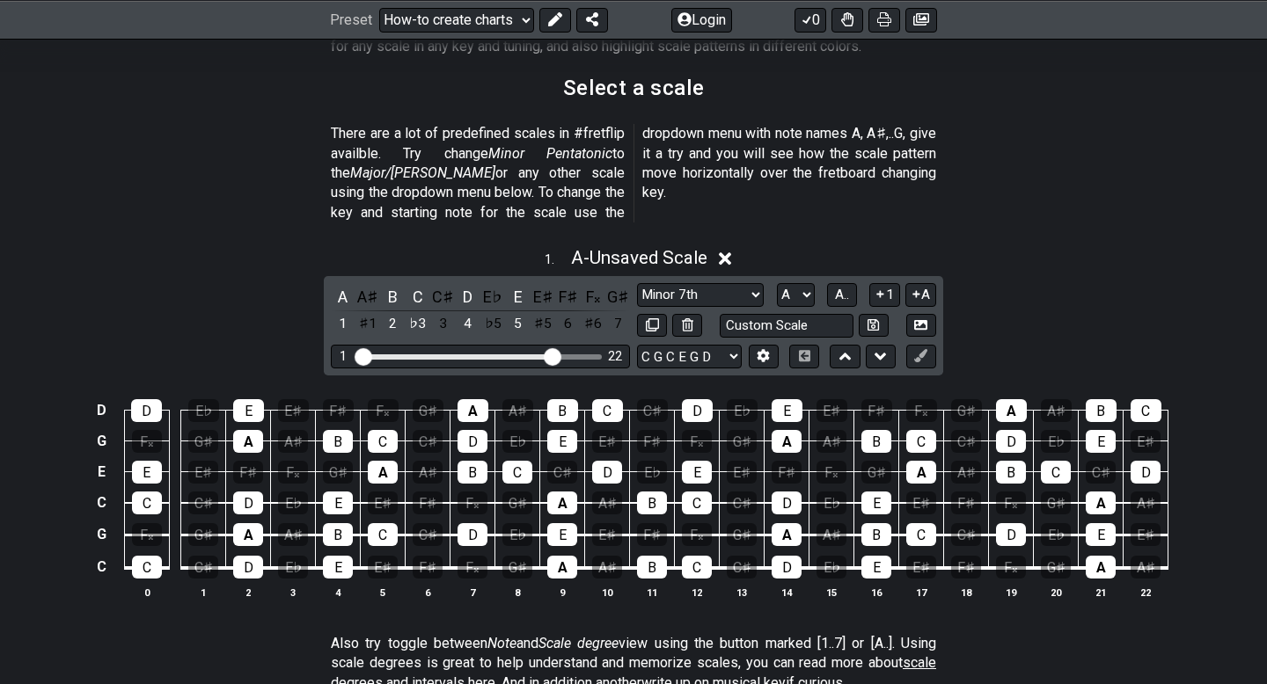
click at [543, 312] on div "♯5" at bounding box center [542, 324] width 23 height 24
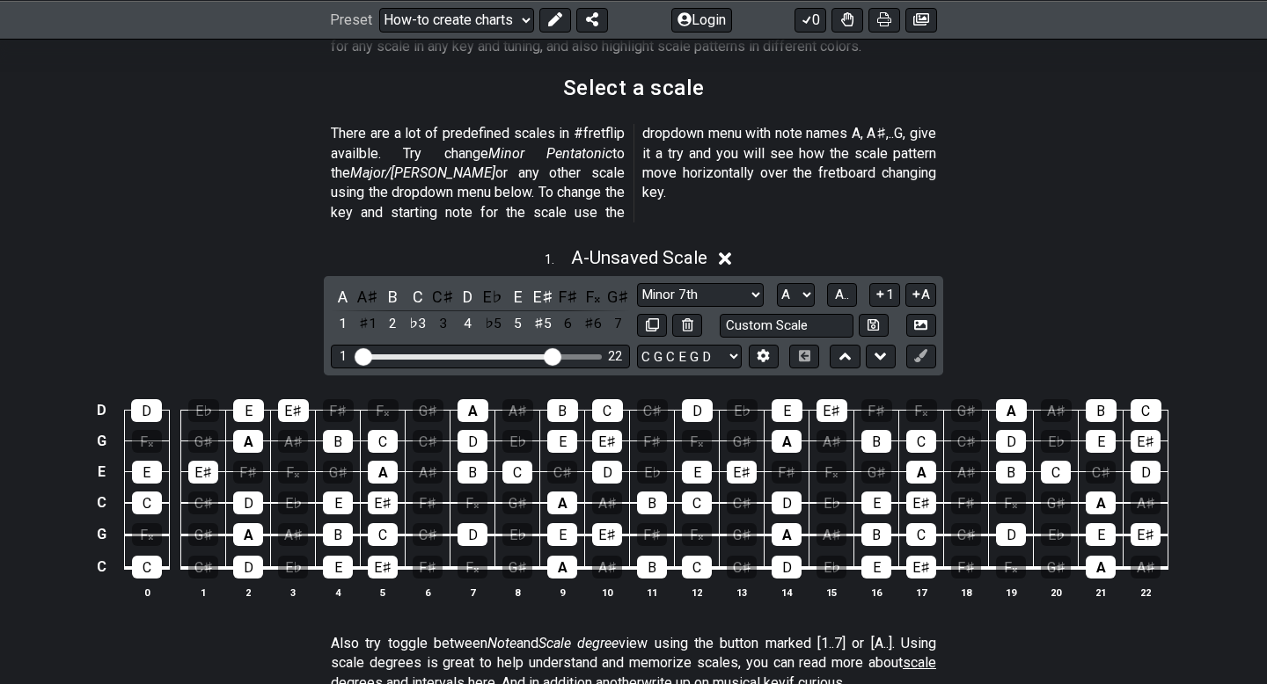
click at [543, 312] on div "♯5" at bounding box center [542, 324] width 23 height 24
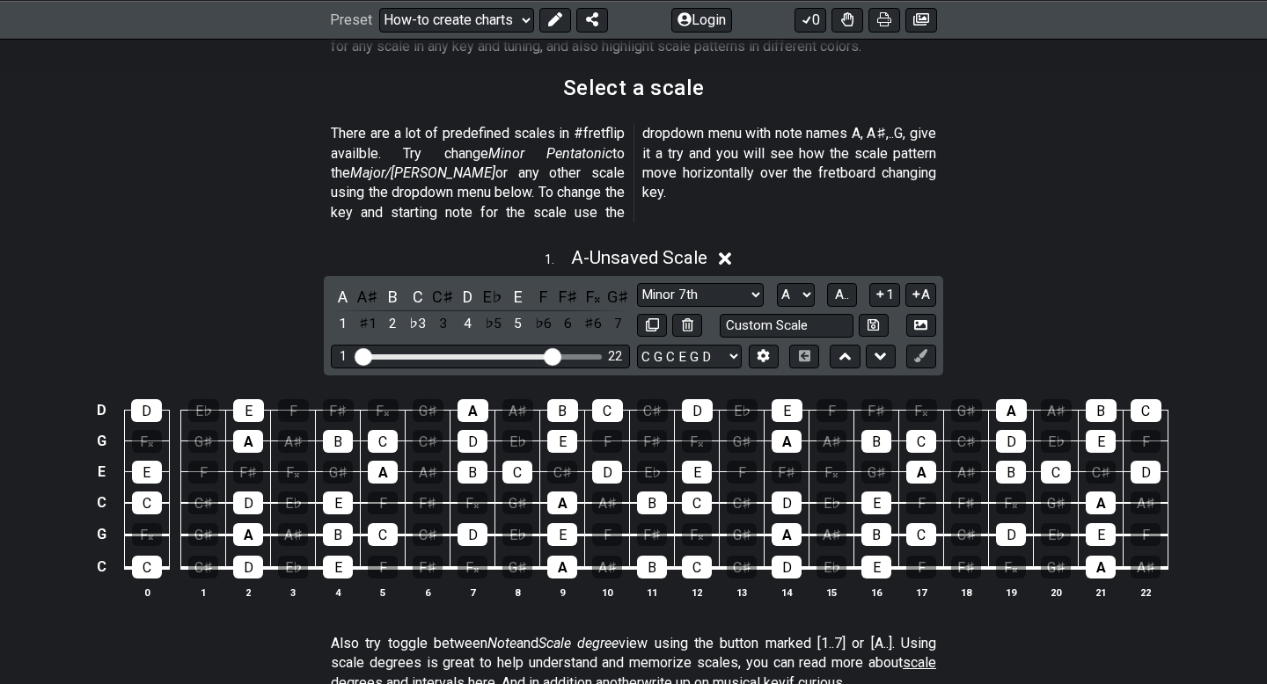
click at [543, 312] on div "♭6" at bounding box center [542, 324] width 23 height 24
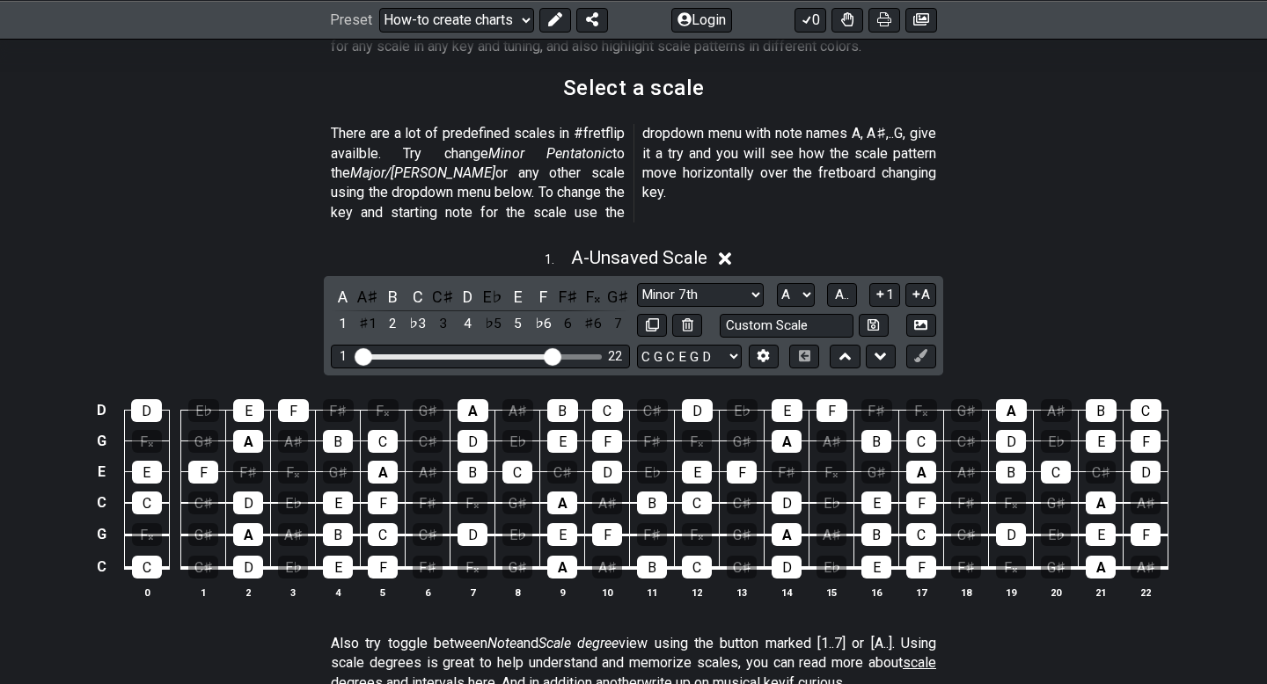
click at [543, 312] on div "♭6" at bounding box center [542, 324] width 23 height 24
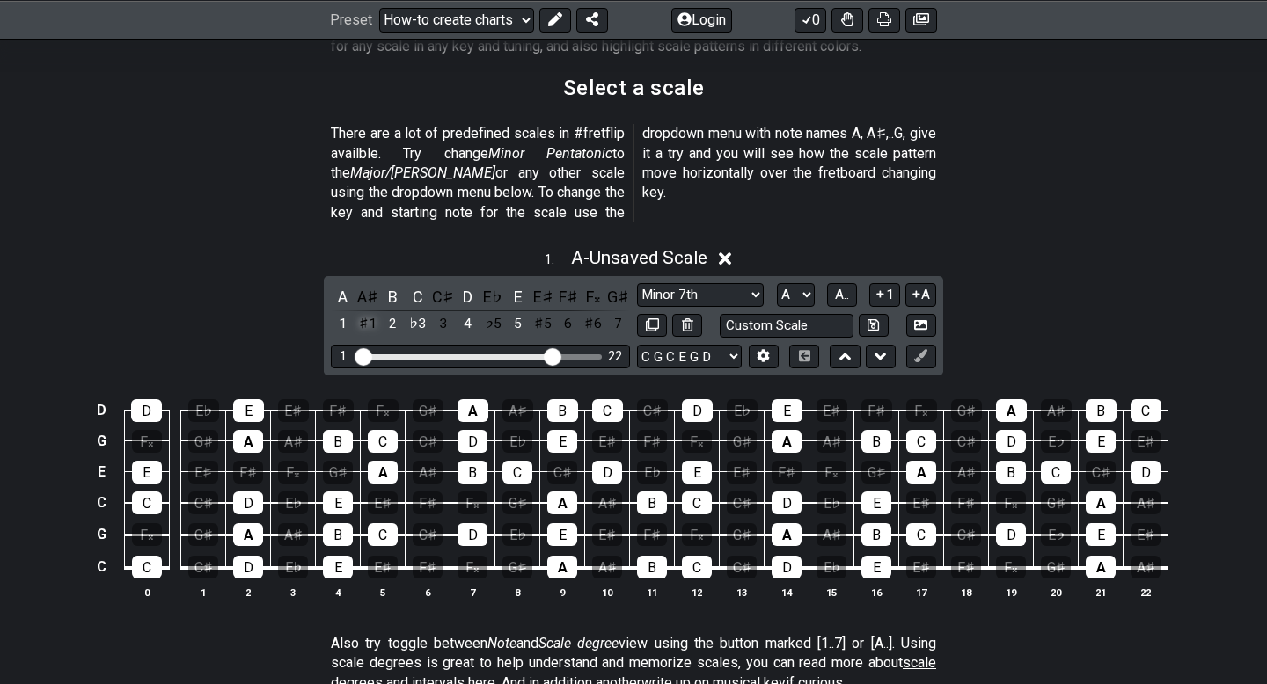
click at [367, 312] on div "♯1" at bounding box center [367, 324] width 23 height 24
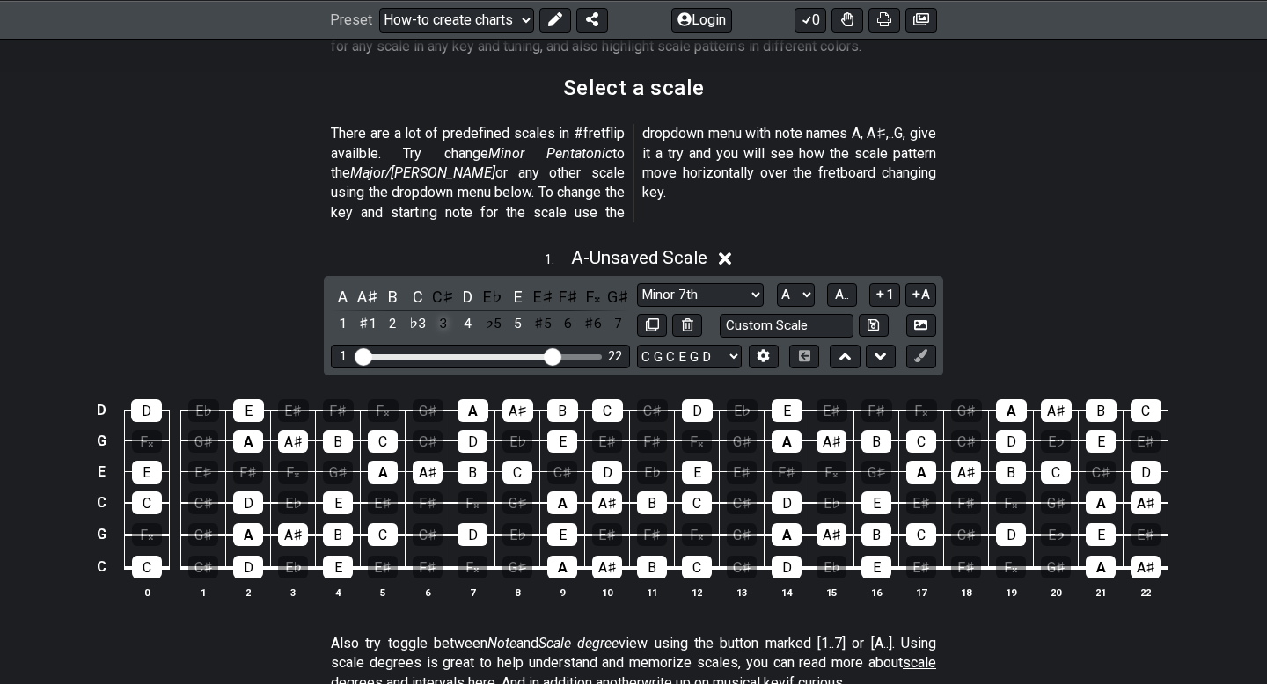
click at [441, 312] on div "3" at bounding box center [442, 324] width 23 height 24
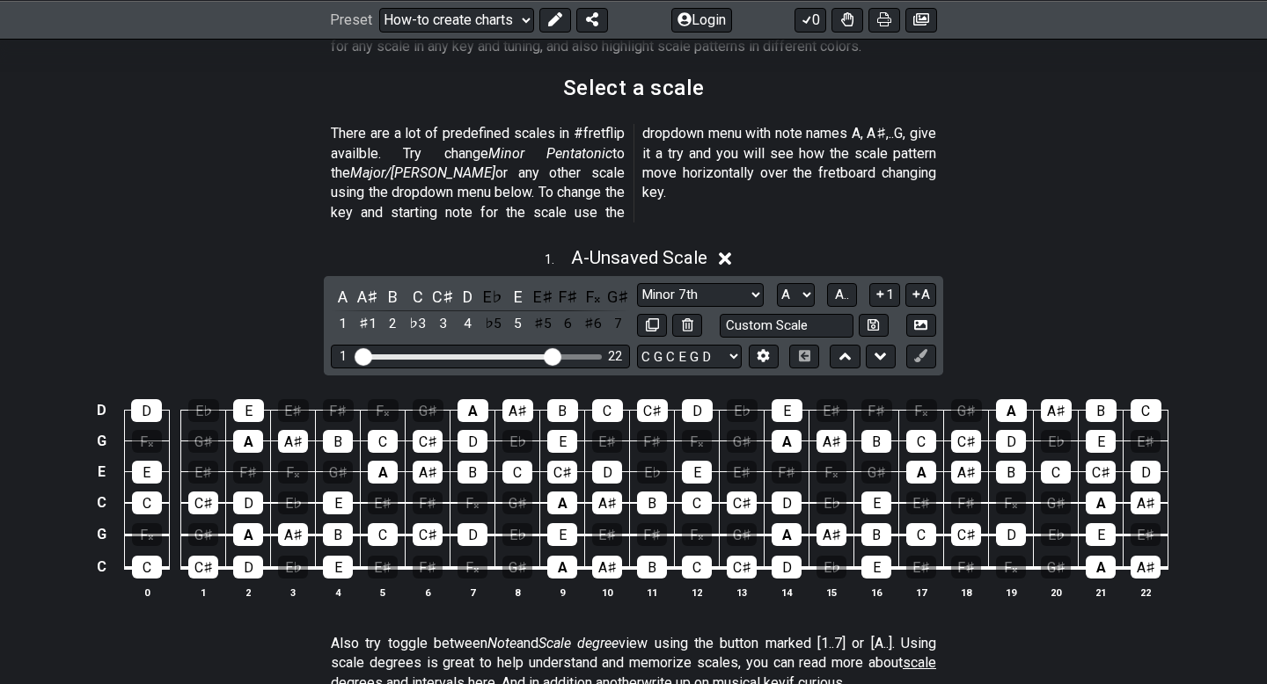
click at [480, 304] on div "A A♯ B C C♯ D E♭ E E♯ F♯ F𝄪 G♯ 1 ♯1 2 ♭3 3 4 ♭5 5 ♯5 6 ♯6 7" at bounding box center [480, 311] width 299 height 52
click at [498, 312] on div "♭5" at bounding box center [492, 324] width 23 height 24
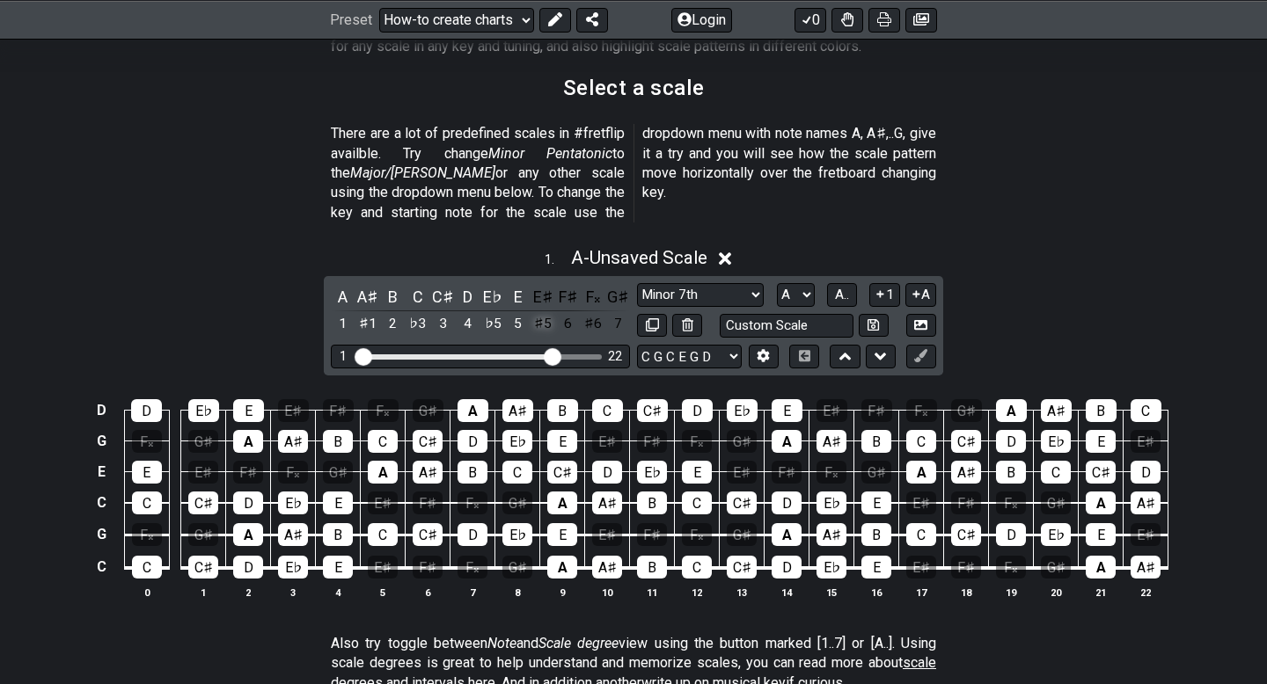
click at [538, 312] on div "♯5" at bounding box center [542, 324] width 23 height 24
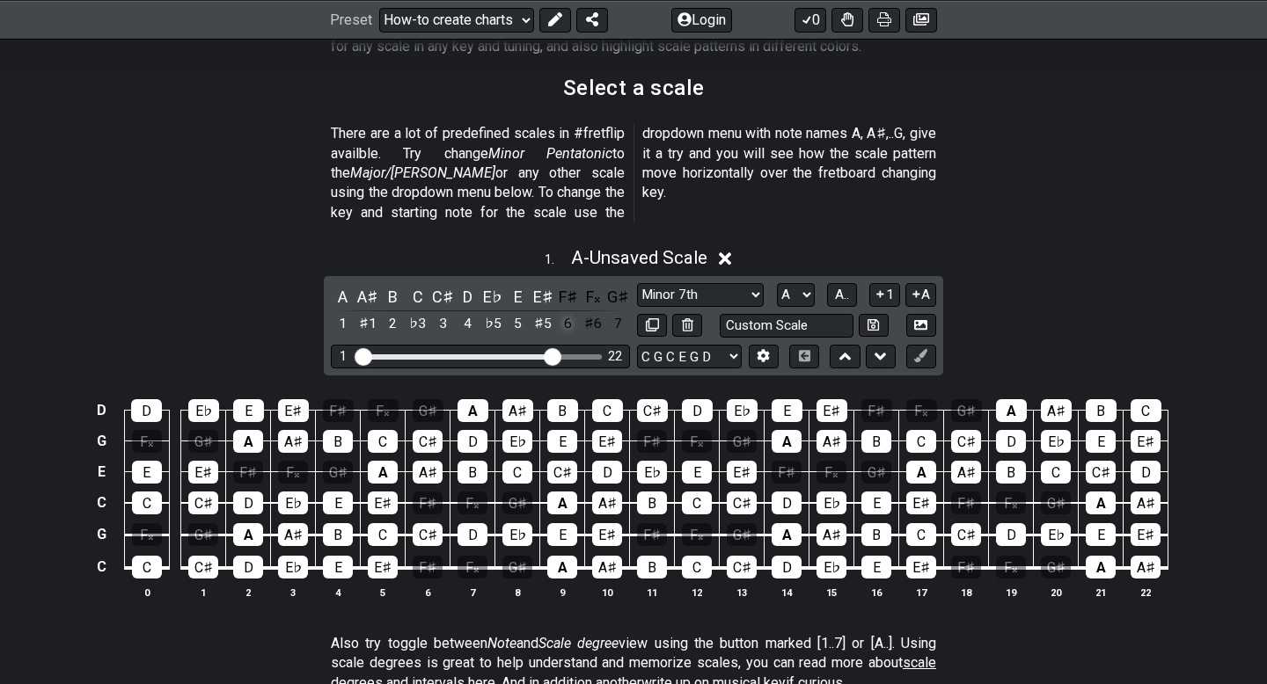
click at [578, 312] on div "6" at bounding box center [568, 324] width 23 height 24
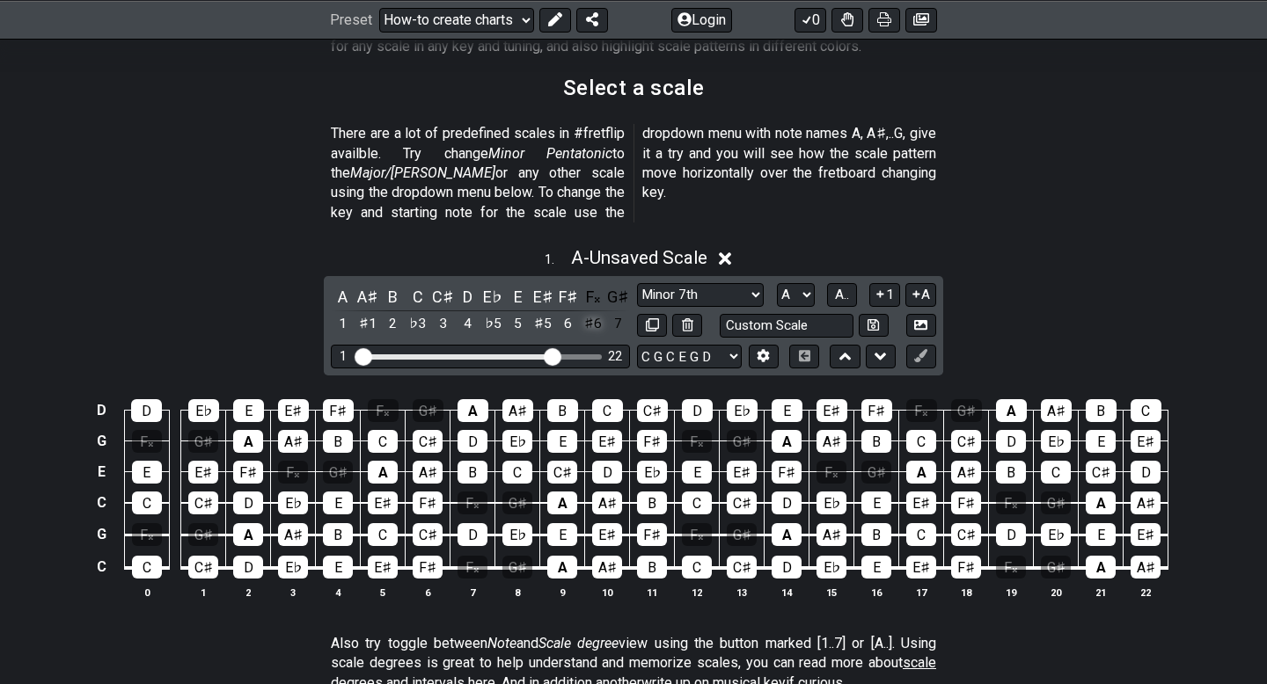
click at [602, 312] on div "♯6" at bounding box center [593, 324] width 23 height 24
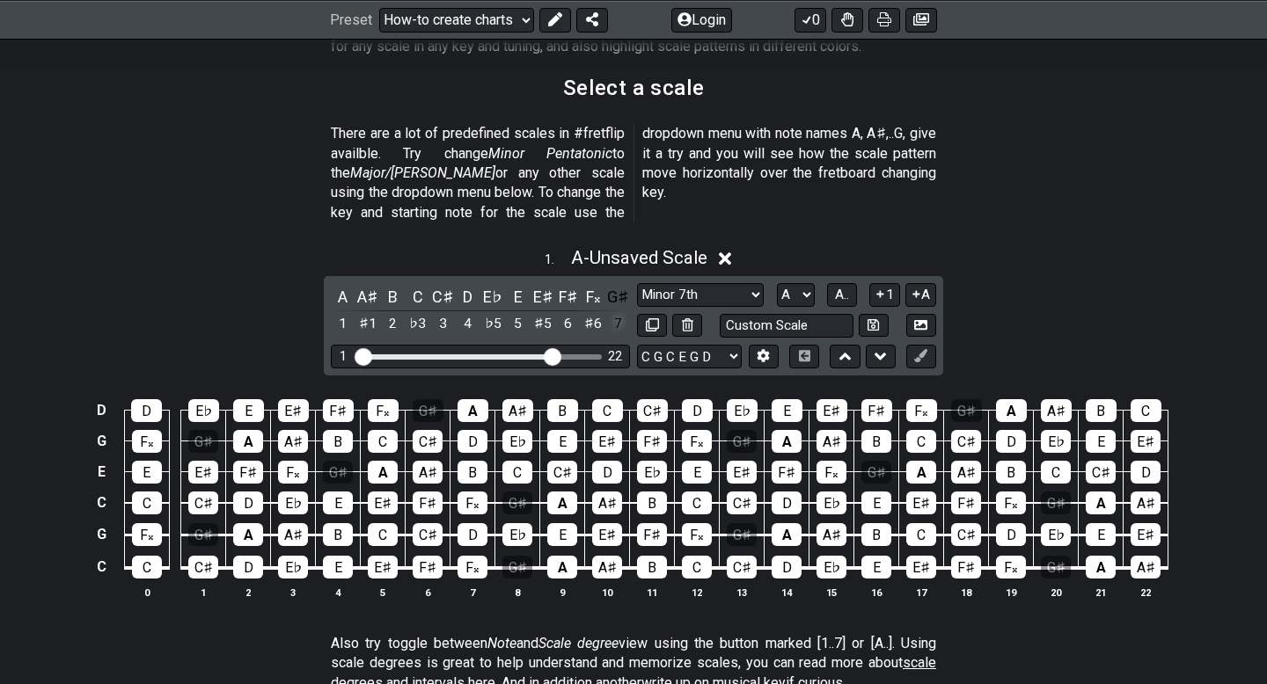
click at [624, 312] on div "7" at bounding box center [618, 324] width 23 height 24
